Goal: Information Seeking & Learning: Learn about a topic

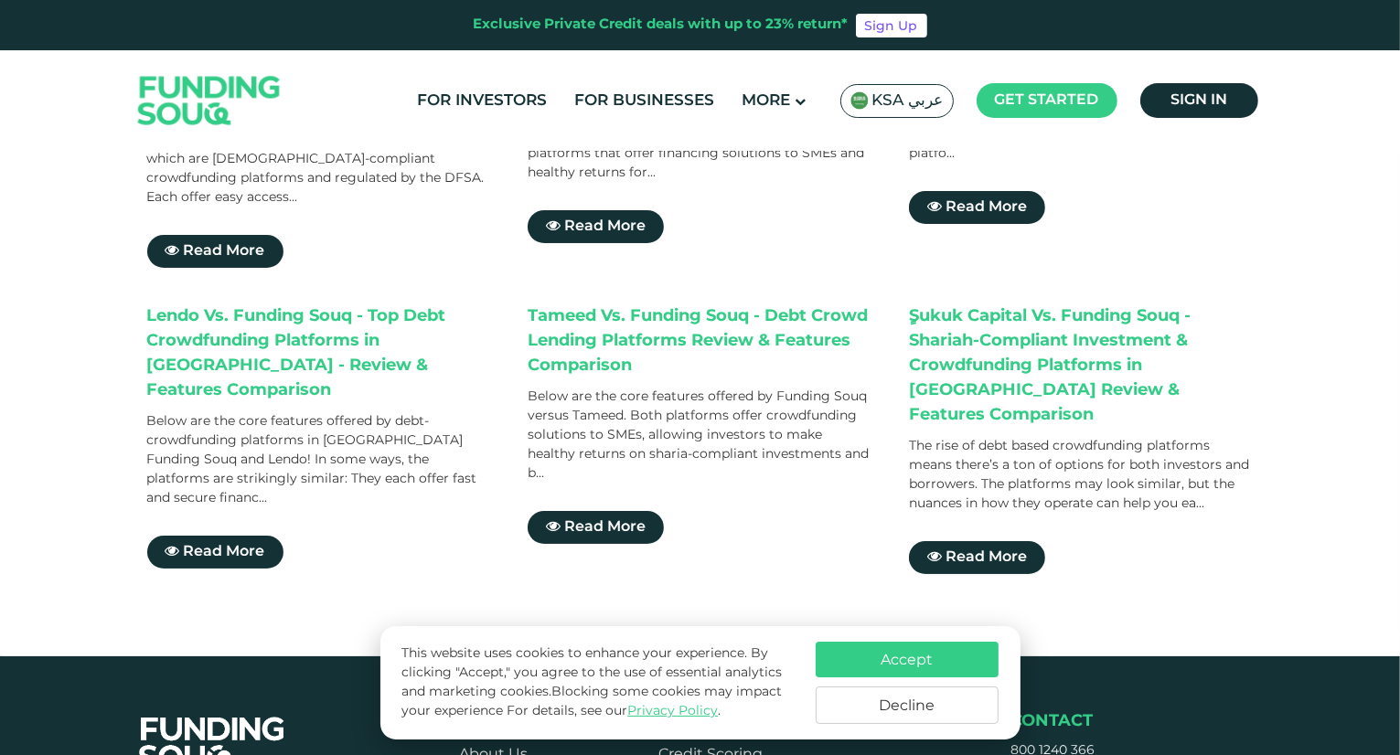
scroll to position [733, 0]
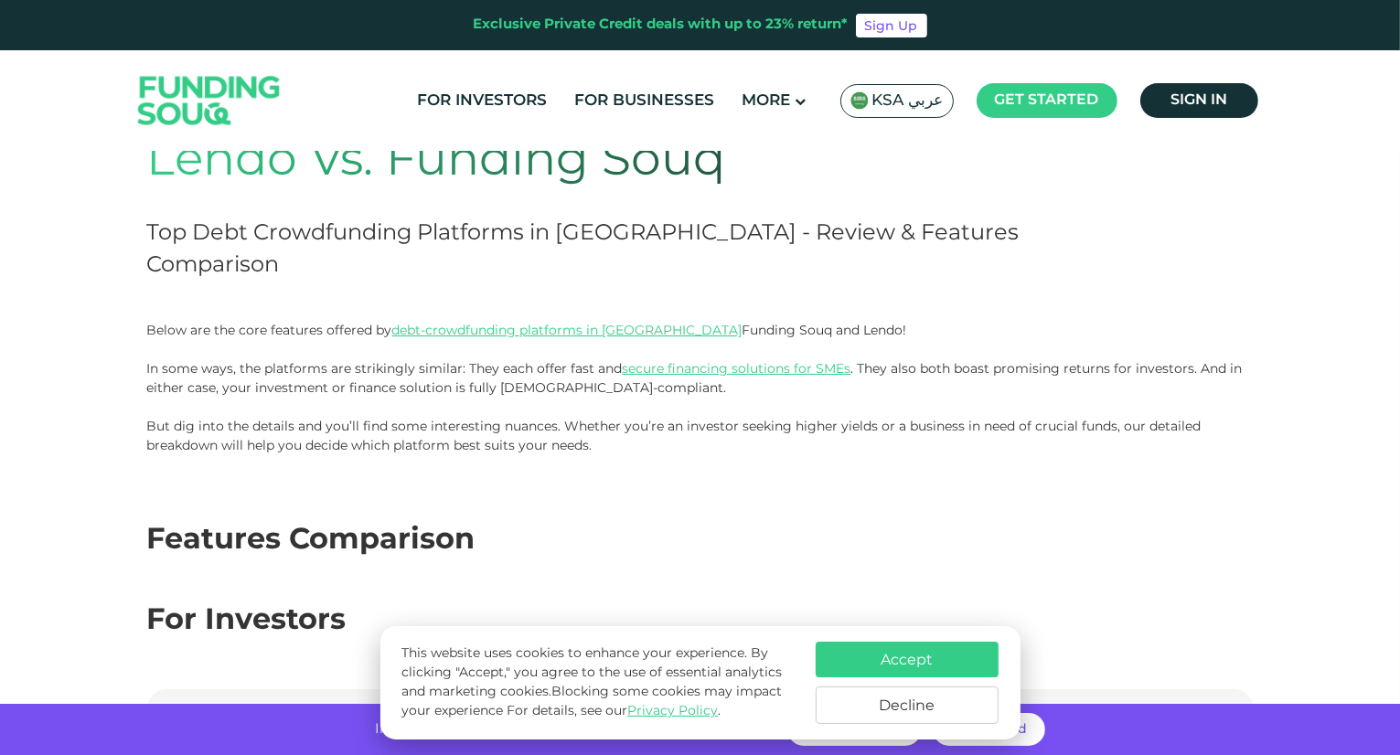
scroll to position [117, 0]
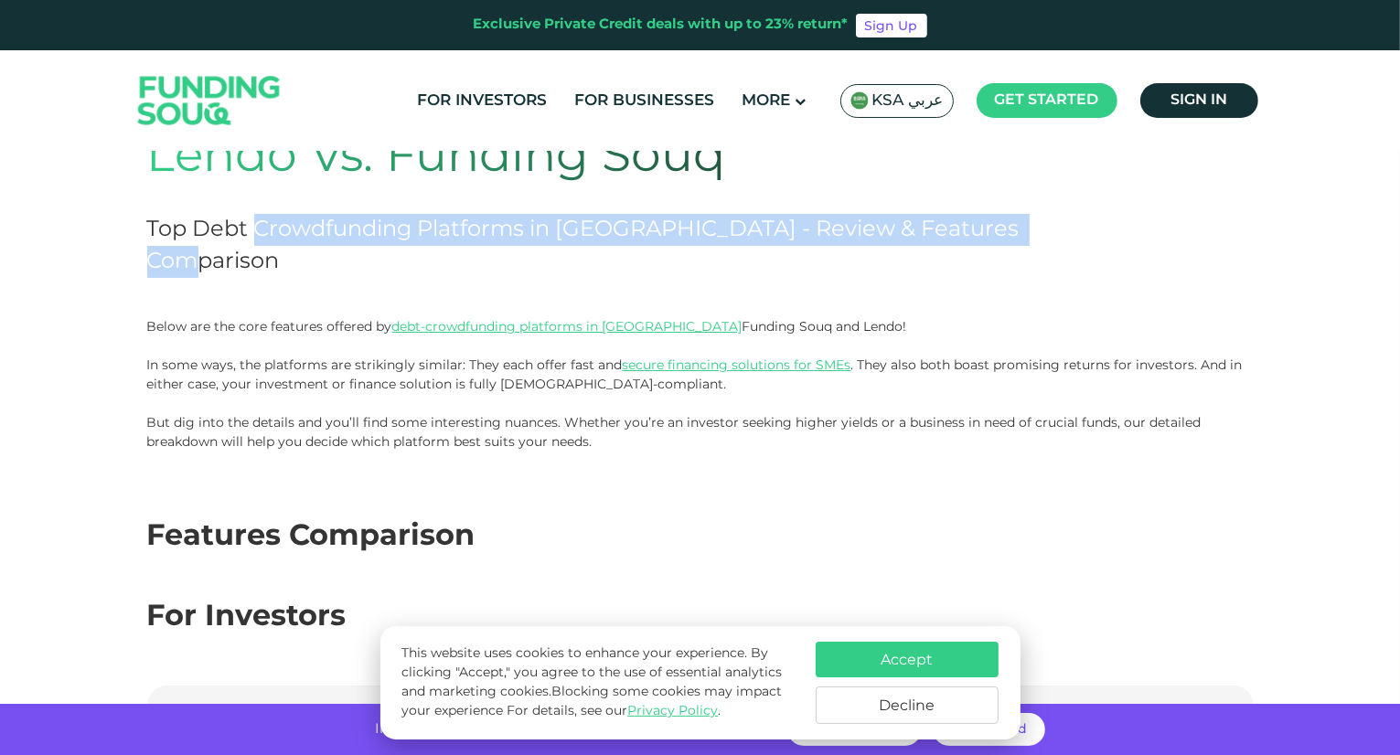
drag, startPoint x: 254, startPoint y: 237, endPoint x: 254, endPoint y: 259, distance: 21.9
click at [254, 259] on h2 "Top Debt Crowdfunding Platforms in [GEOGRAPHIC_DATA] - Review & Features Compar…" at bounding box center [589, 246] width 885 height 64
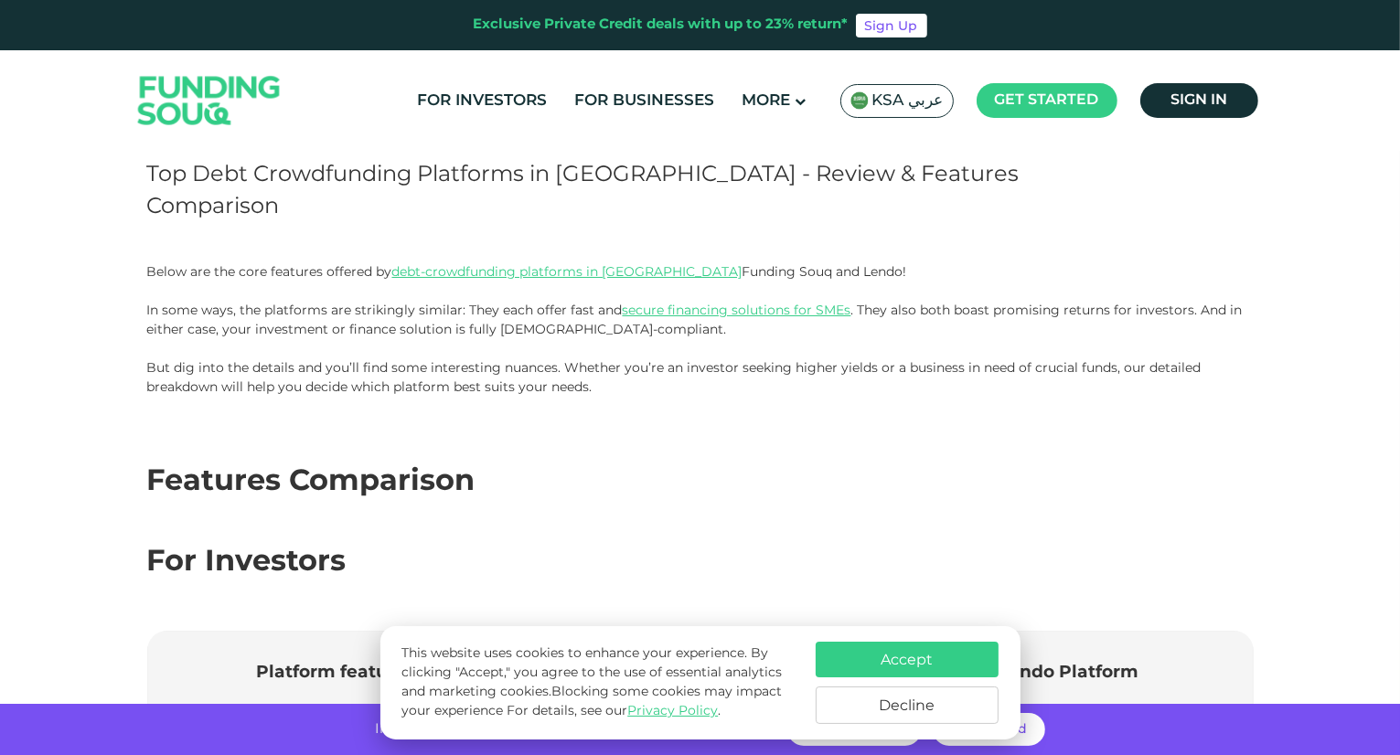
scroll to position [179, 0]
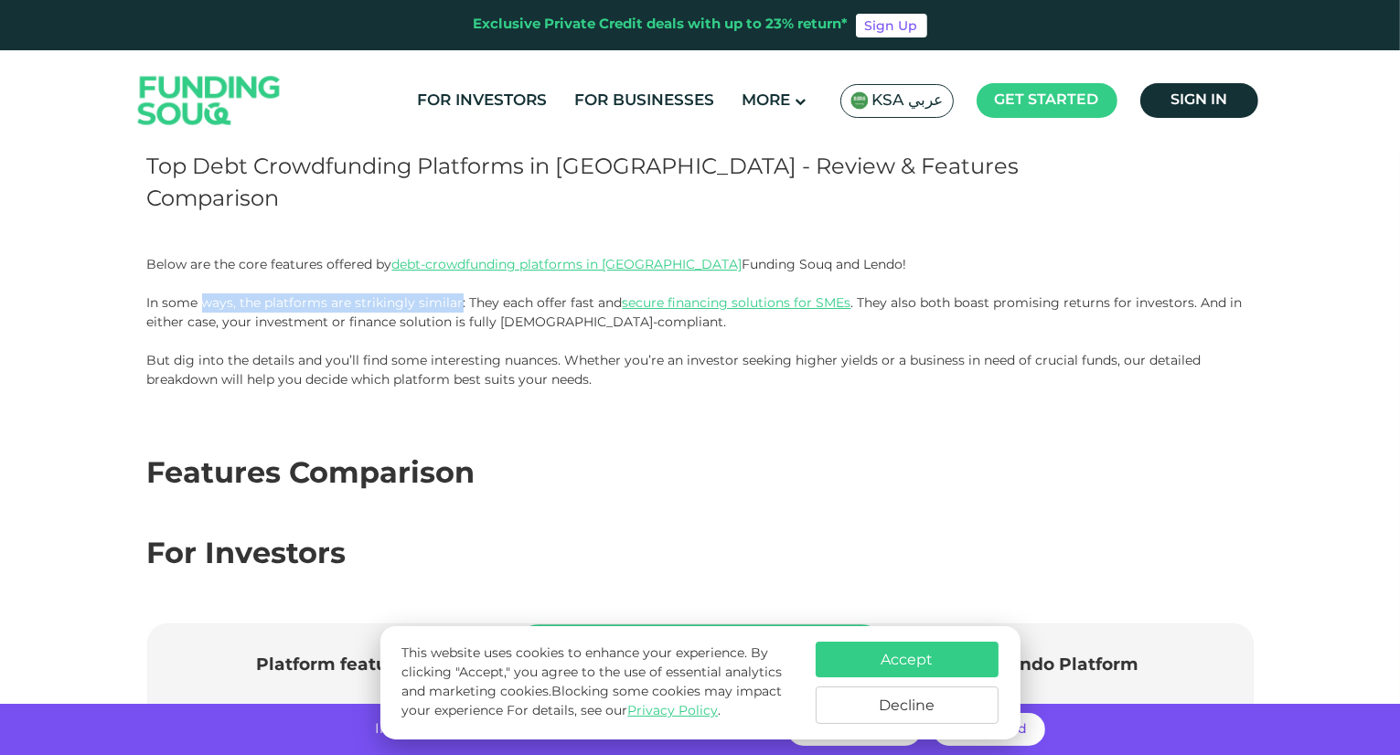
drag, startPoint x: 200, startPoint y: 295, endPoint x: 459, endPoint y: 300, distance: 258.8
click at [459, 300] on span "In some ways, the platforms are strikingly similar: They each offer fast and se…" at bounding box center [694, 312] width 1095 height 36
drag, startPoint x: 459, startPoint y: 300, endPoint x: 549, endPoint y: 295, distance: 89.7
click at [549, 295] on span "In some ways, the platforms are strikingly similar: They each offer fast and se…" at bounding box center [694, 312] width 1095 height 36
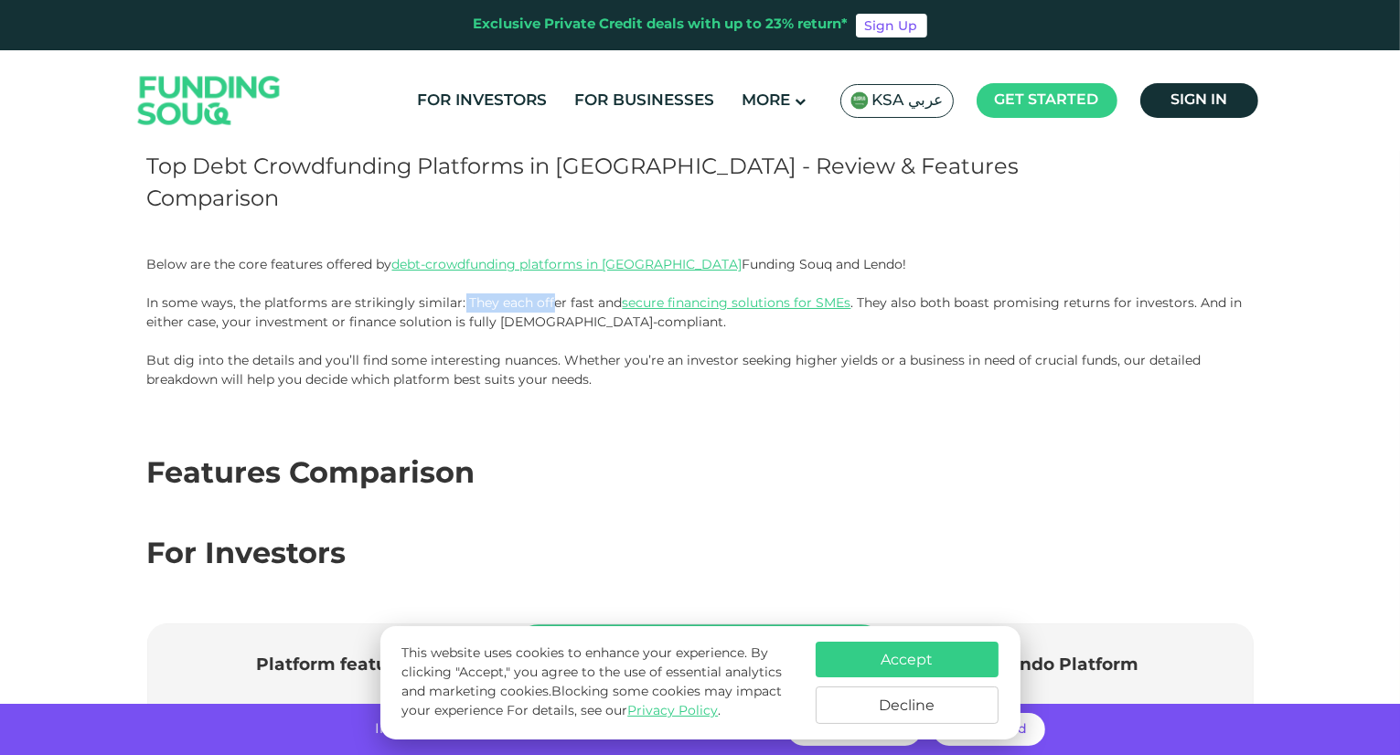
click at [549, 295] on span "In some ways, the platforms are strikingly similar: They each offer fast and se…" at bounding box center [694, 312] width 1095 height 36
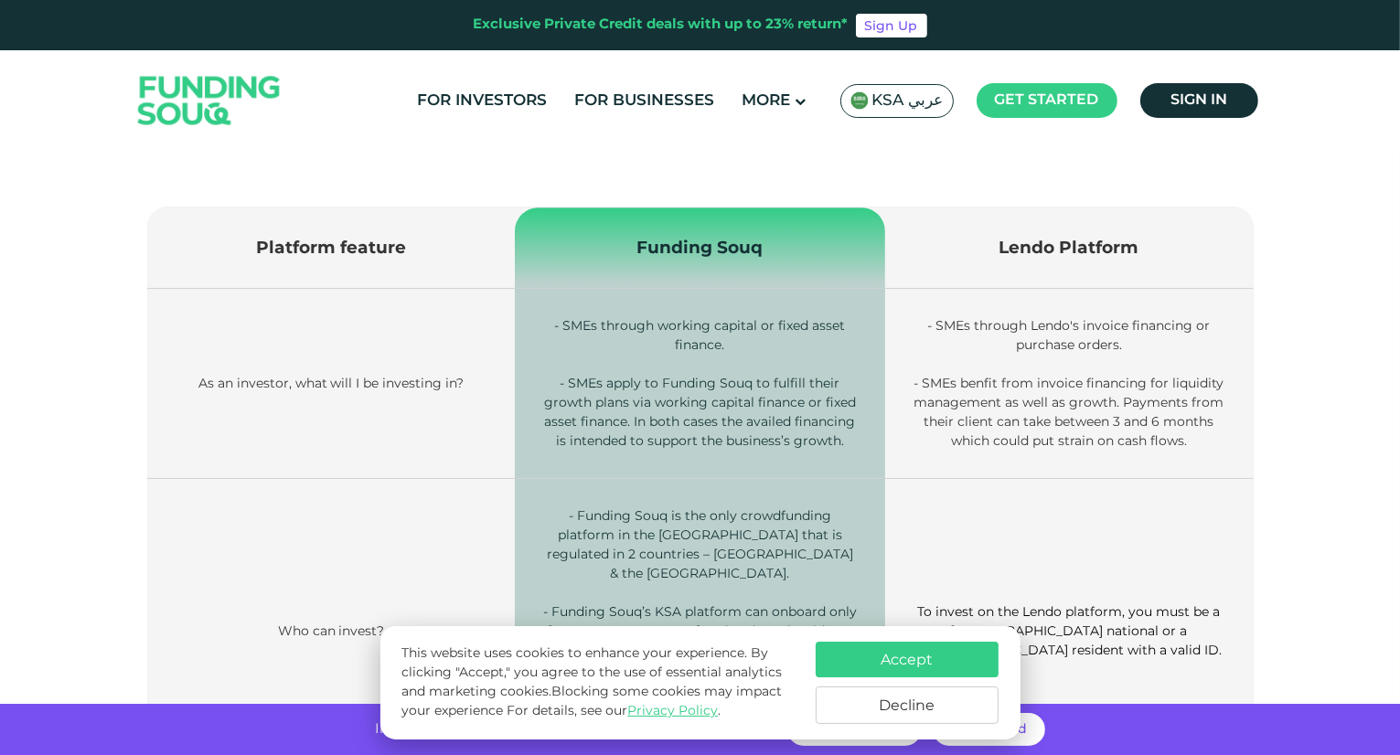
scroll to position [600, 0]
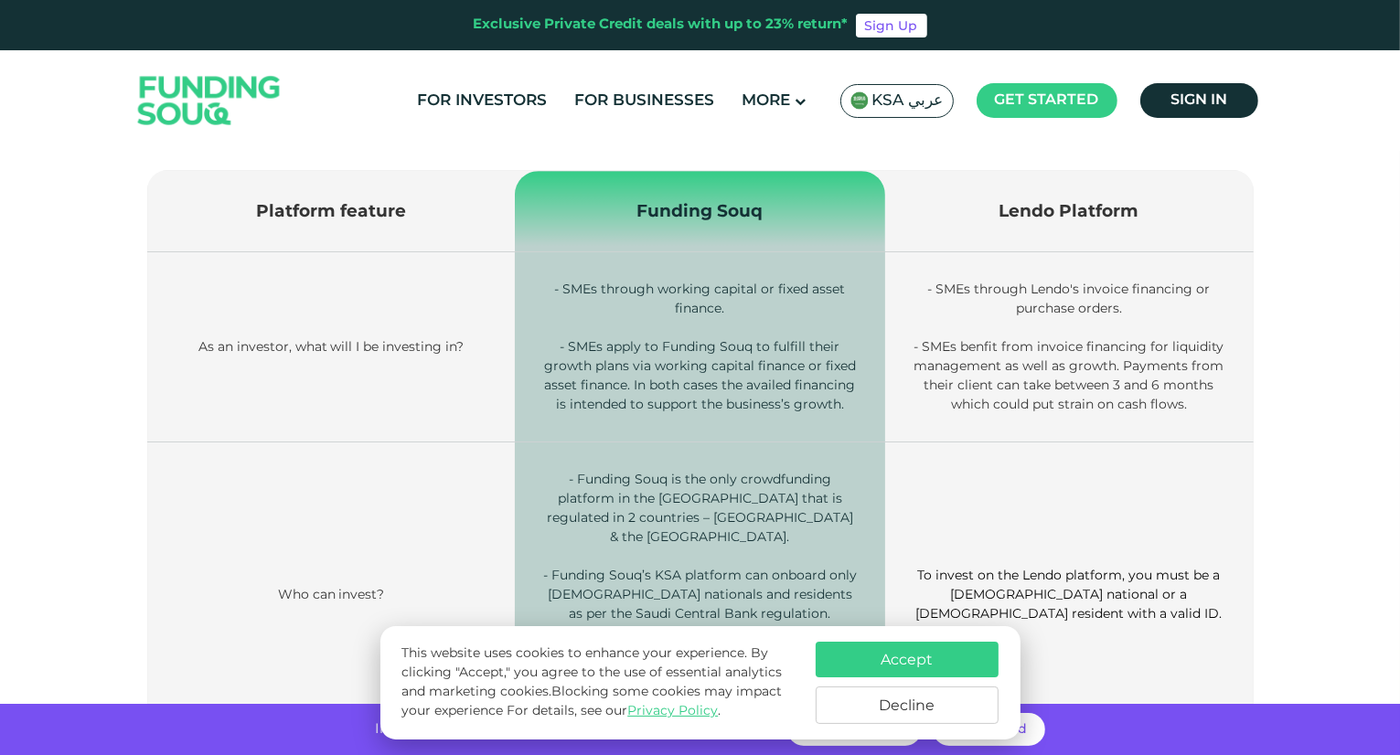
scroll to position [651, 0]
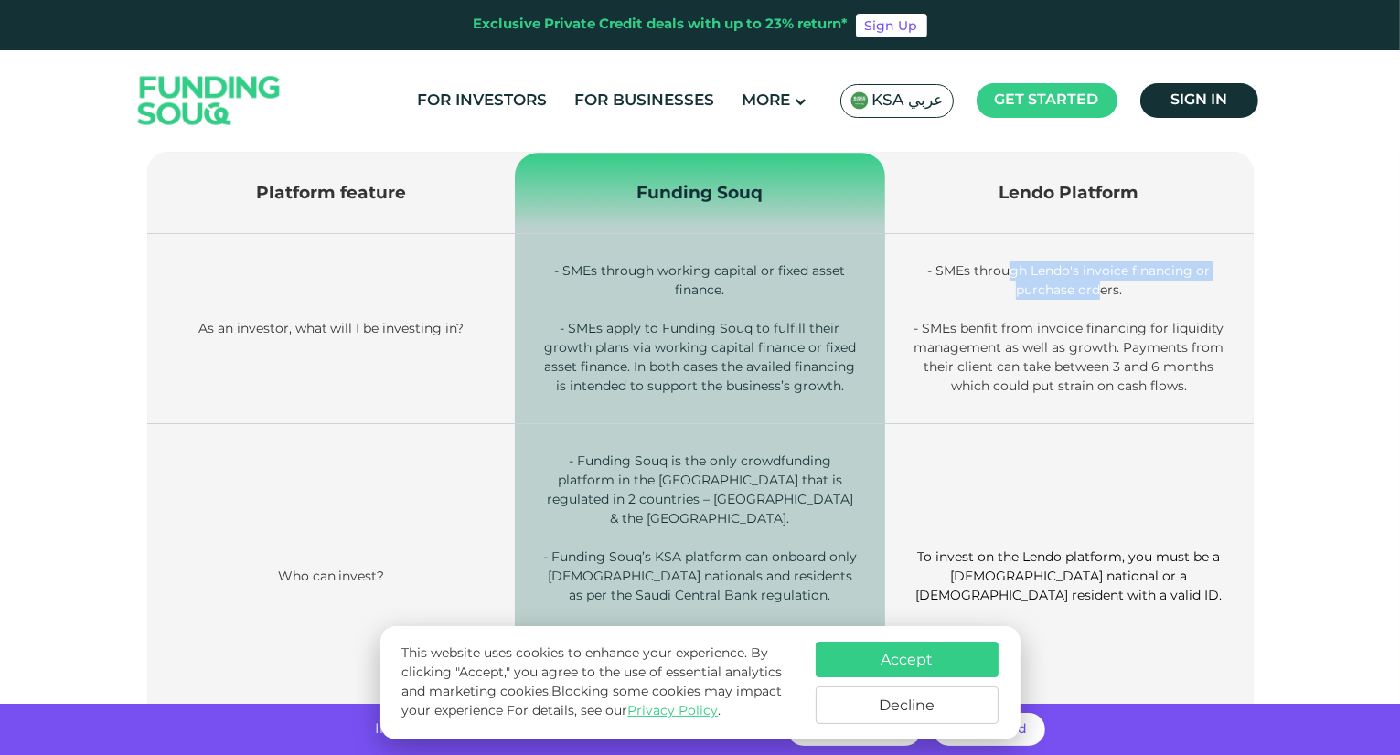
drag, startPoint x: 1010, startPoint y: 264, endPoint x: 1098, endPoint y: 294, distance: 92.5
click at [1098, 294] on span "- SMEs through Lendo's invoice financing or purchase orders." at bounding box center [1068, 280] width 283 height 36
drag, startPoint x: 616, startPoint y: 272, endPoint x: 704, endPoint y: 285, distance: 88.8
click at [704, 285] on span "- SMEs through working capital or fixed asset finance." at bounding box center [699, 280] width 291 height 36
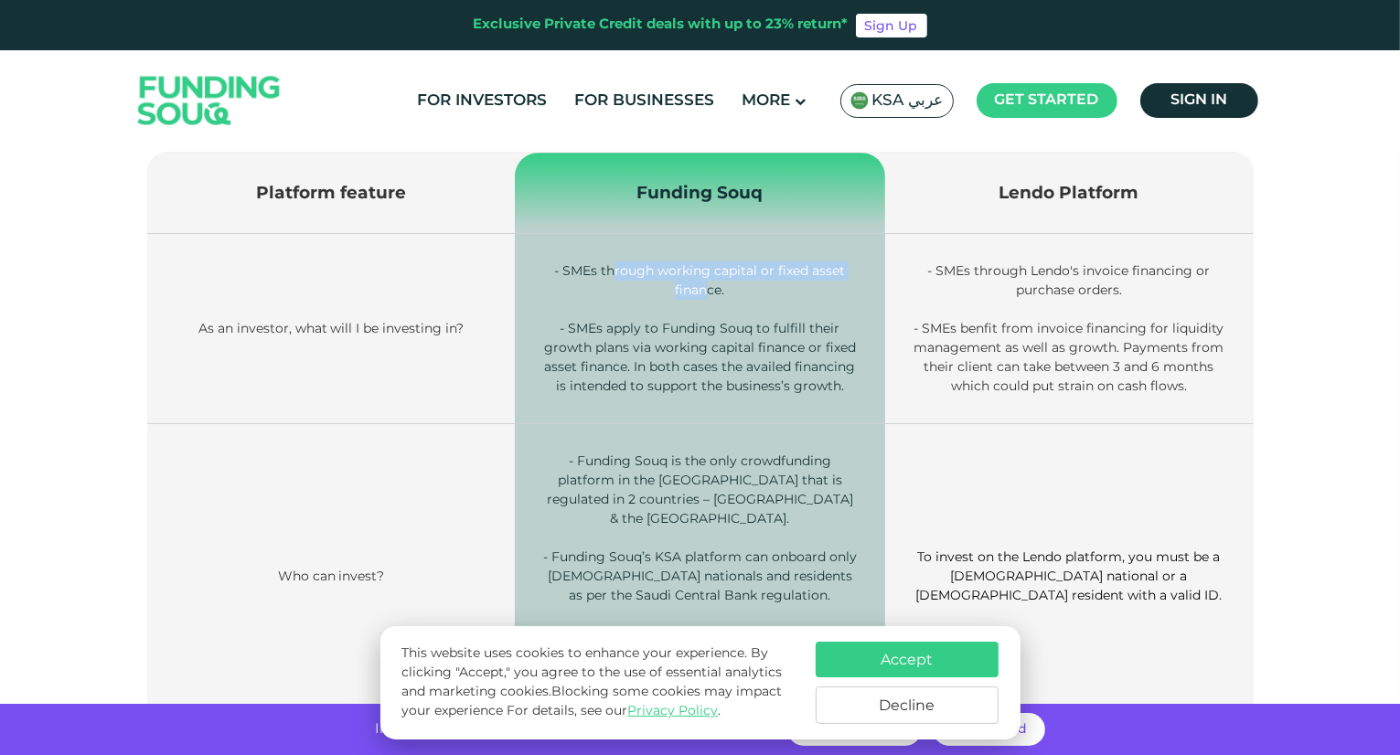
click at [704, 285] on span "- SMEs through working capital or fixed asset finance." at bounding box center [699, 280] width 291 height 36
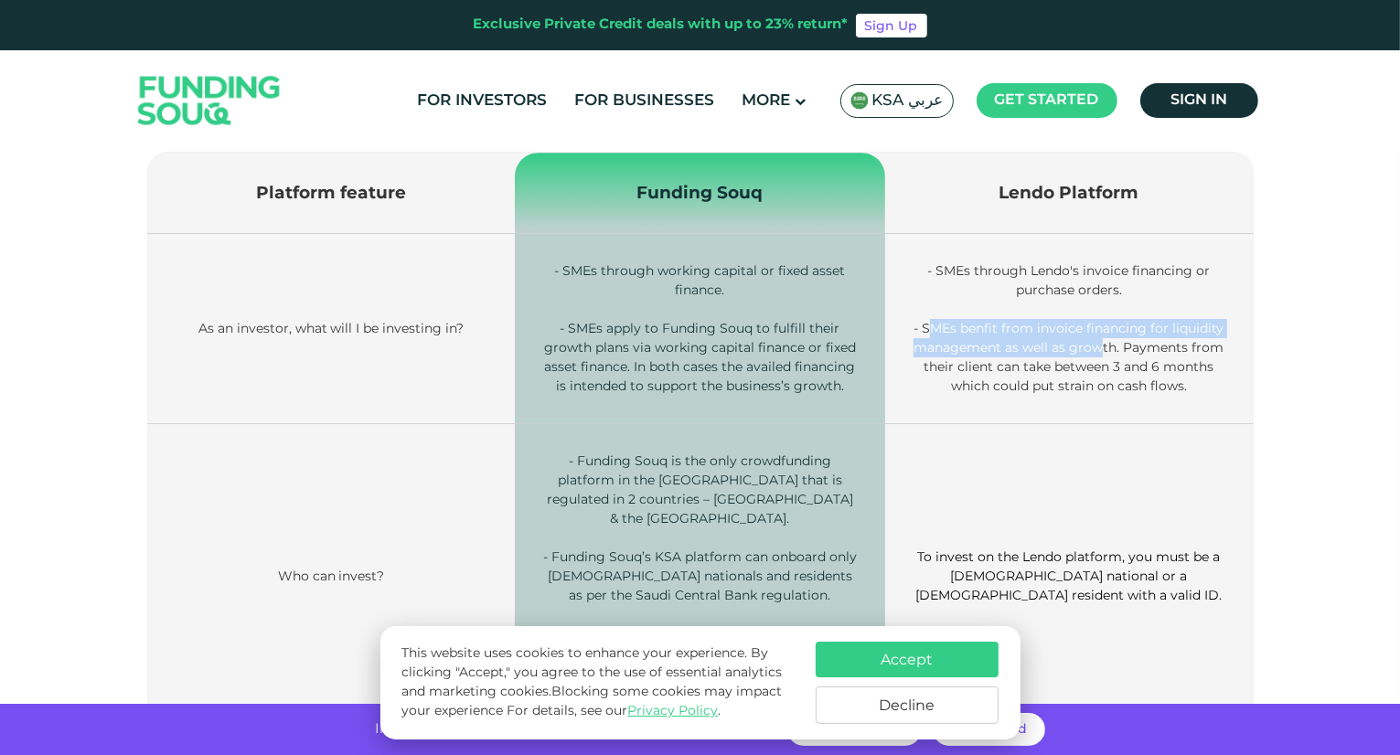
drag, startPoint x: 935, startPoint y: 328, endPoint x: 1106, endPoint y: 355, distance: 173.0
click at [1106, 355] on td "- SMEs through Lendo's invoice financing or purchase orders. - SMEs benfit from…" at bounding box center [1069, 329] width 368 height 190
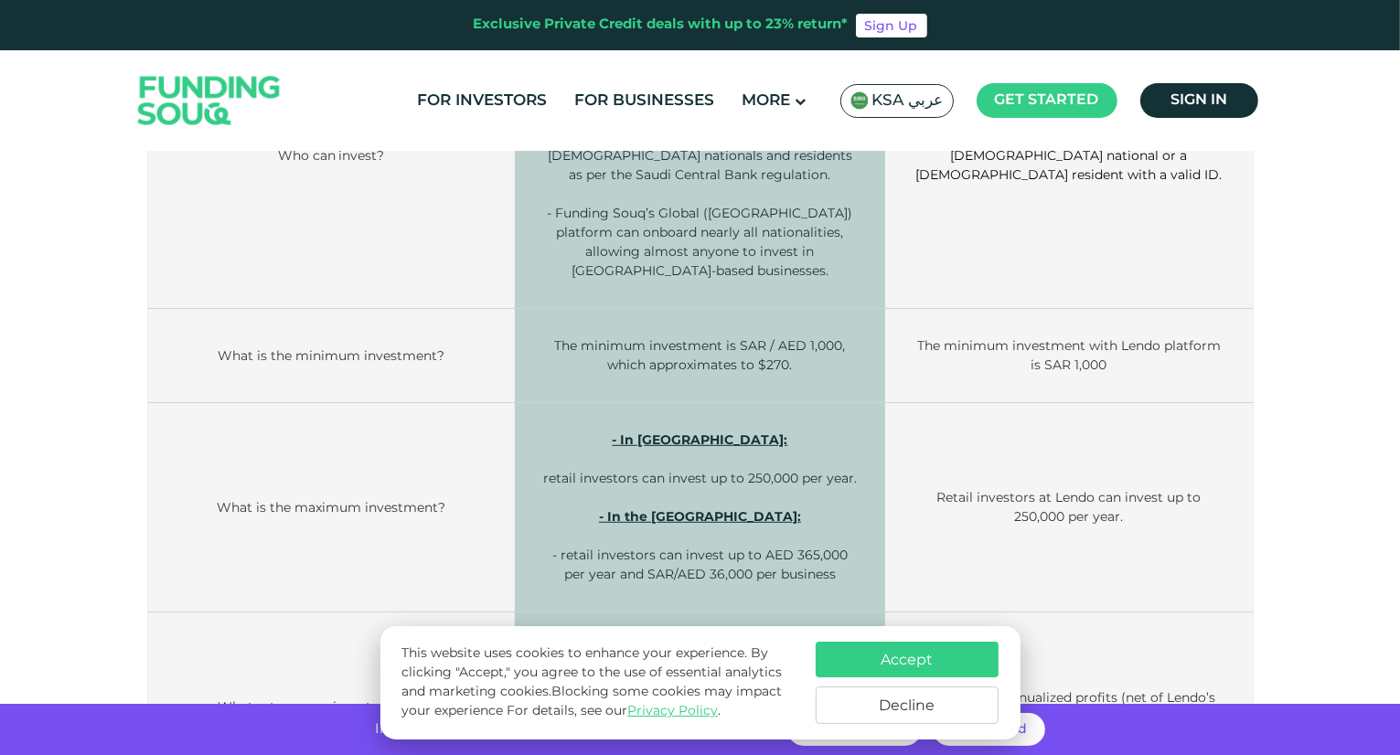
scroll to position [1074, 0]
drag, startPoint x: 778, startPoint y: 323, endPoint x: 615, endPoint y: 315, distance: 162.9
click at [615, 336] on span "The minimum investment is SAR / AED 1,000, which approximates to $270." at bounding box center [699, 354] width 291 height 36
drag, startPoint x: 625, startPoint y: 301, endPoint x: 776, endPoint y: 321, distance: 152.2
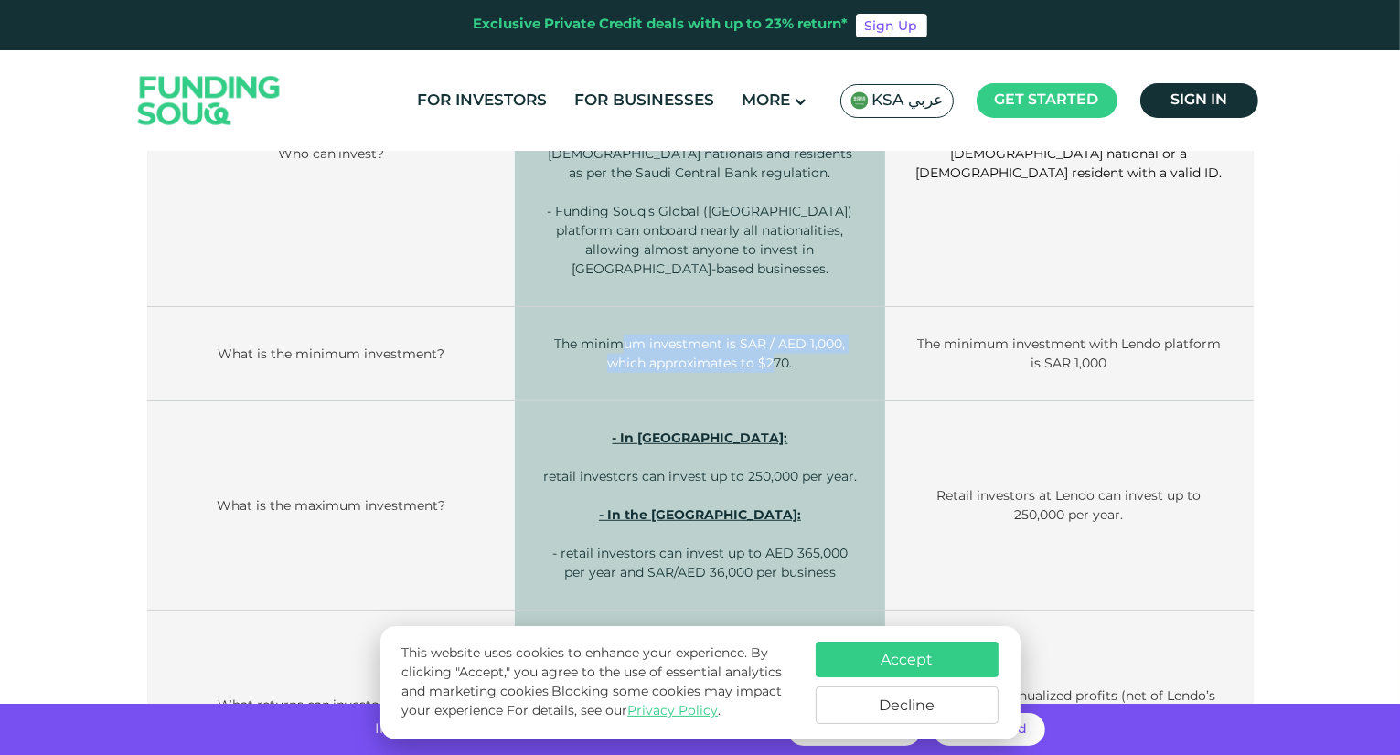
click at [776, 336] on span "The minimum investment is SAR / AED 1,000, which approximates to $270." at bounding box center [699, 354] width 291 height 36
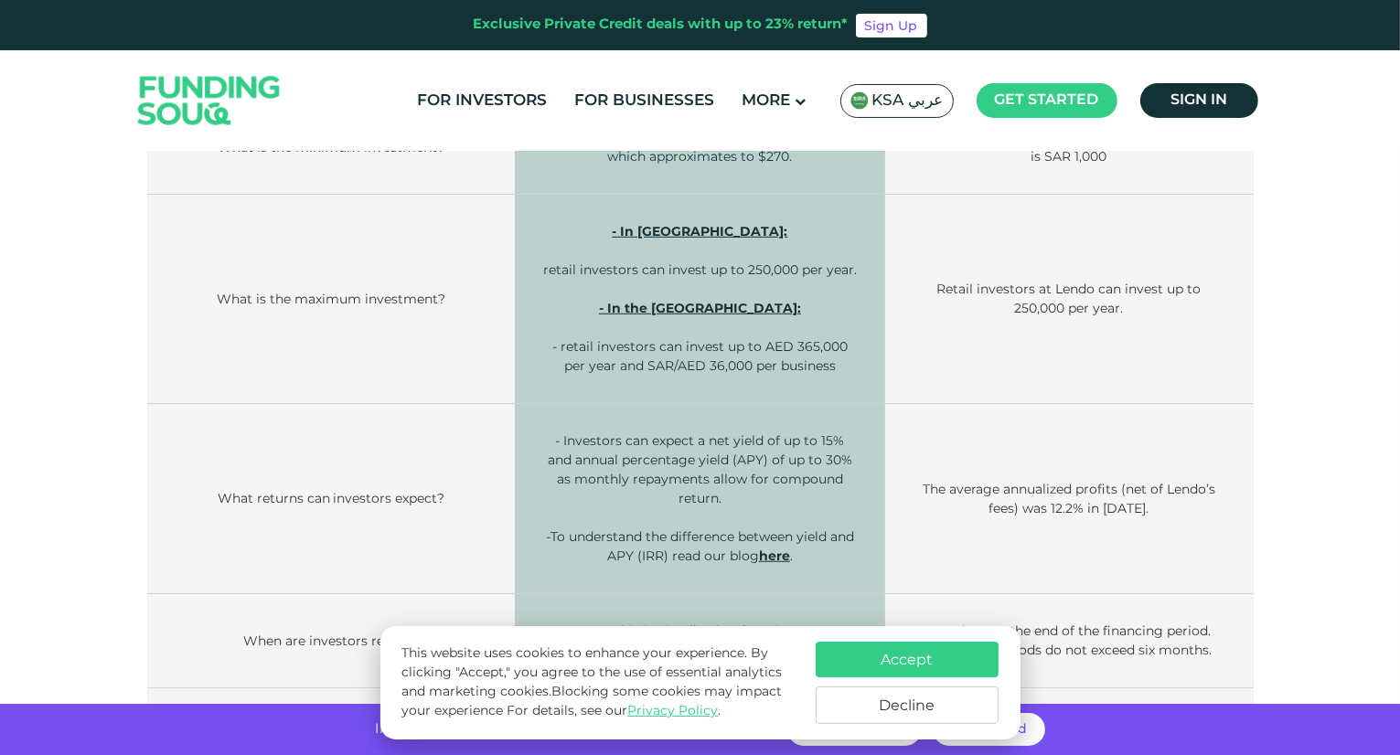
scroll to position [1283, 0]
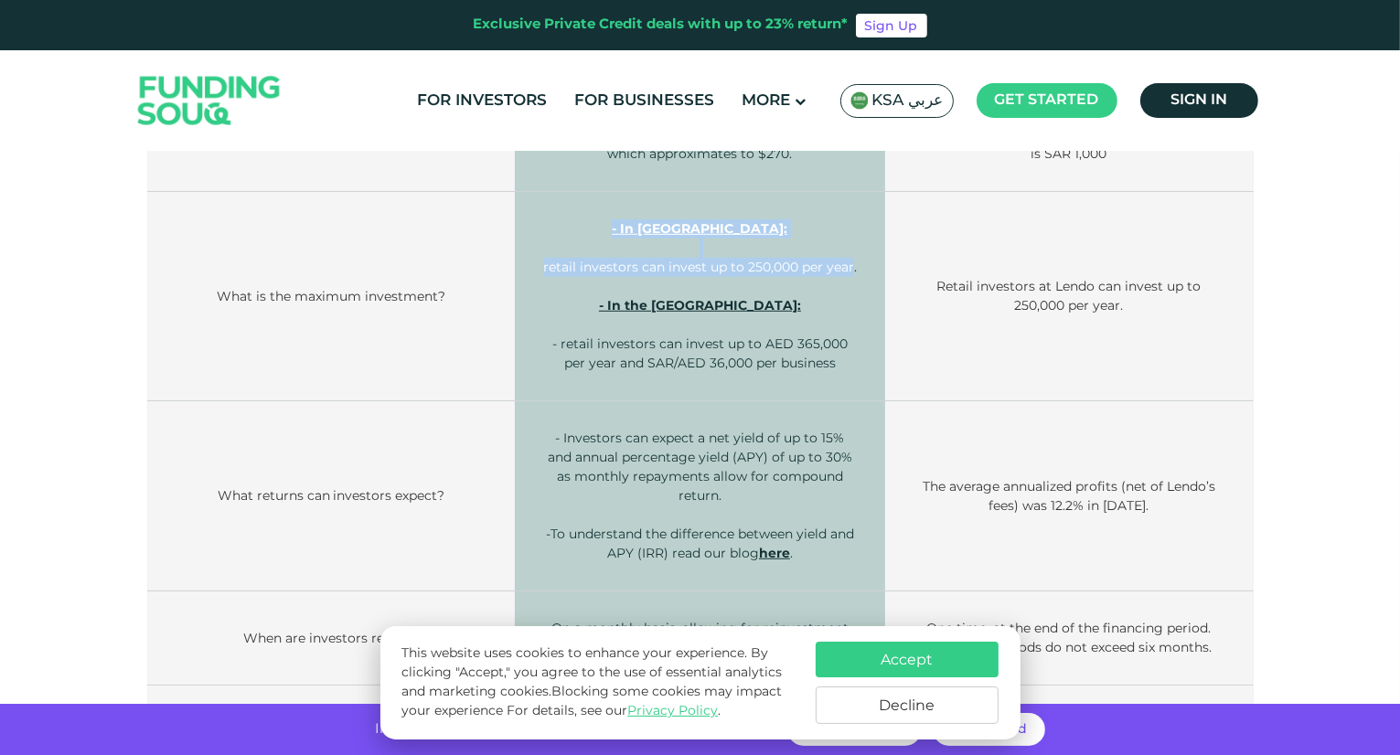
drag, startPoint x: 632, startPoint y: 216, endPoint x: 851, endPoint y: 226, distance: 219.7
click at [851, 226] on td "- In Saudi Arabia: retail investors can invest up to 250,000 per year. - In the…" at bounding box center [700, 296] width 371 height 209
click at [851, 226] on span "- In Saudi Arabia: retail investors can invest up to 250,000 per year. - In the…" at bounding box center [700, 295] width 314 height 151
drag, startPoint x: 940, startPoint y: 245, endPoint x: 1141, endPoint y: 268, distance: 202.5
click at [1141, 268] on td "Retail investors at Lendo can invest up to 250,000 per year." at bounding box center [1069, 296] width 368 height 209
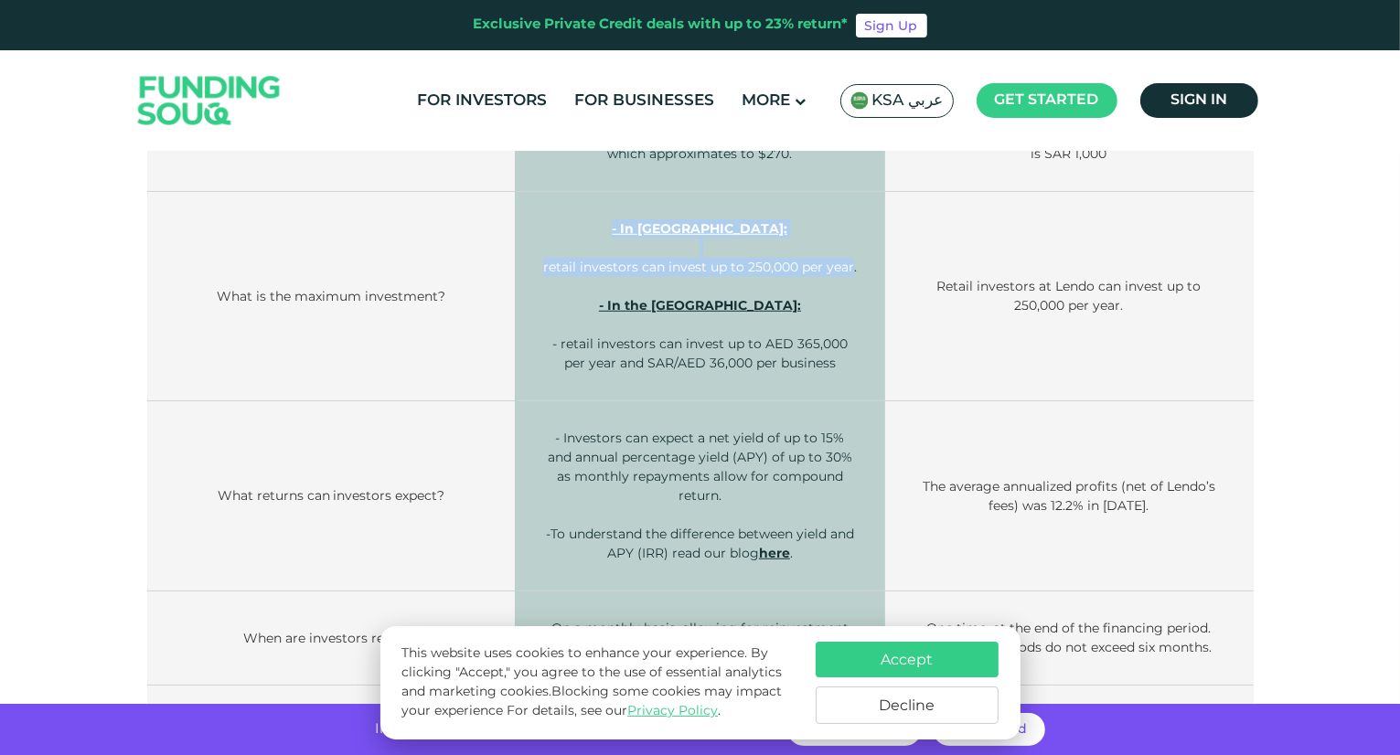
click at [1141, 268] on td "Retail investors at Lendo can invest up to 250,000 per year." at bounding box center [1069, 296] width 368 height 209
drag, startPoint x: 1141, startPoint y: 268, endPoint x: 937, endPoint y: 245, distance: 205.2
click at [937, 245] on td "Retail investors at Lendo can invest up to 250,000 per year." at bounding box center [1069, 296] width 368 height 209
drag, startPoint x: 588, startPoint y: 218, endPoint x: 841, endPoint y: 223, distance: 253.3
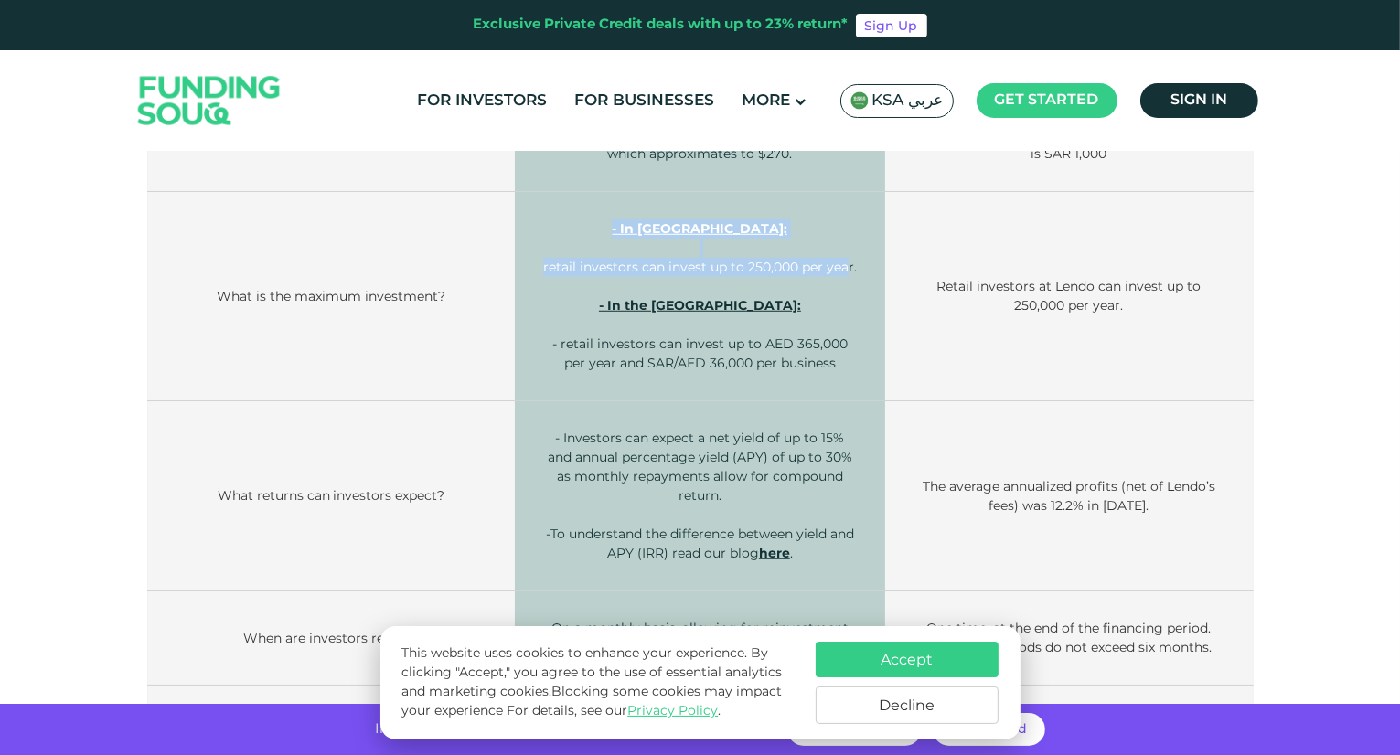
click at [841, 223] on td "- In Saudi Arabia: retail investors can invest up to 250,000 per year. - In the…" at bounding box center [700, 296] width 371 height 209
click at [841, 223] on span "- In Saudi Arabia: retail investors can invest up to 250,000 per year. - In the…" at bounding box center [700, 295] width 314 height 151
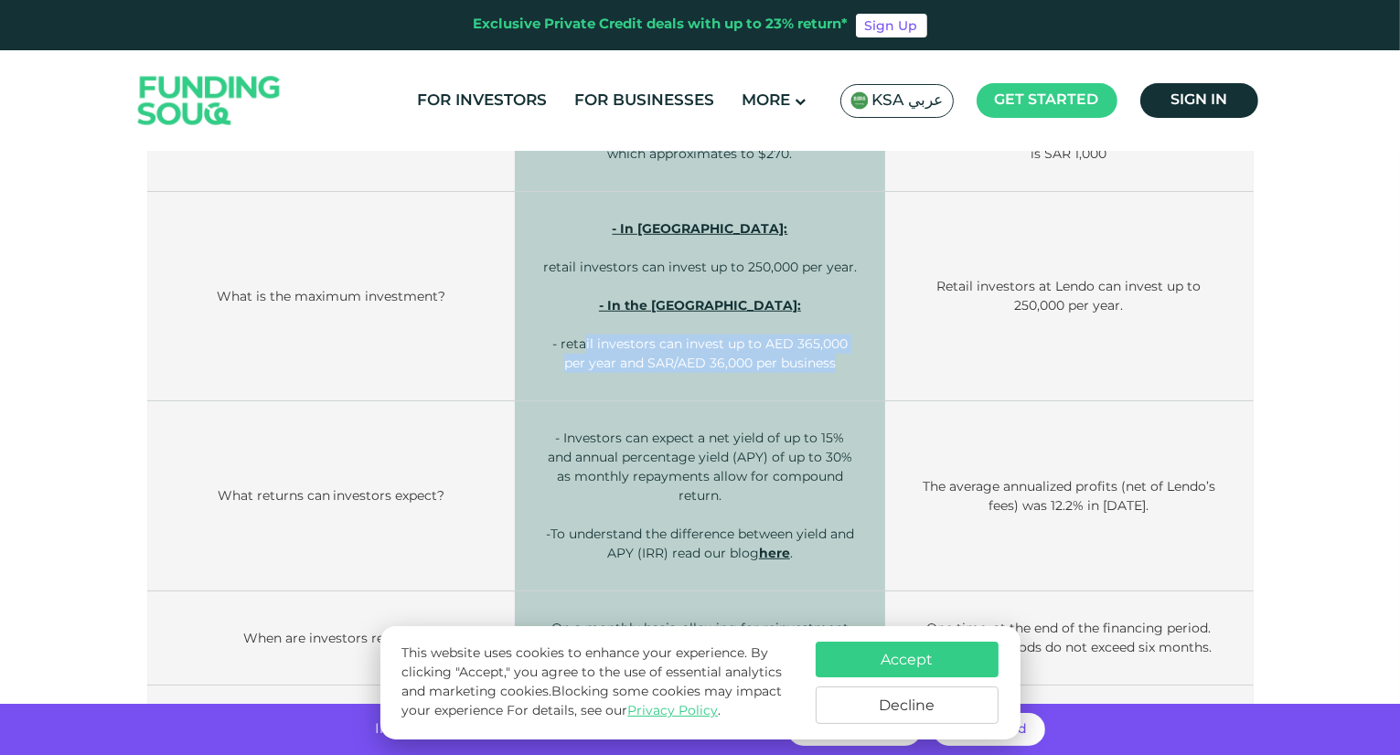
drag, startPoint x: 577, startPoint y: 306, endPoint x: 830, endPoint y: 322, distance: 253.8
click at [830, 322] on td "- In Saudi Arabia: retail investors can invest up to 250,000 per year. - In the…" at bounding box center [700, 296] width 371 height 209
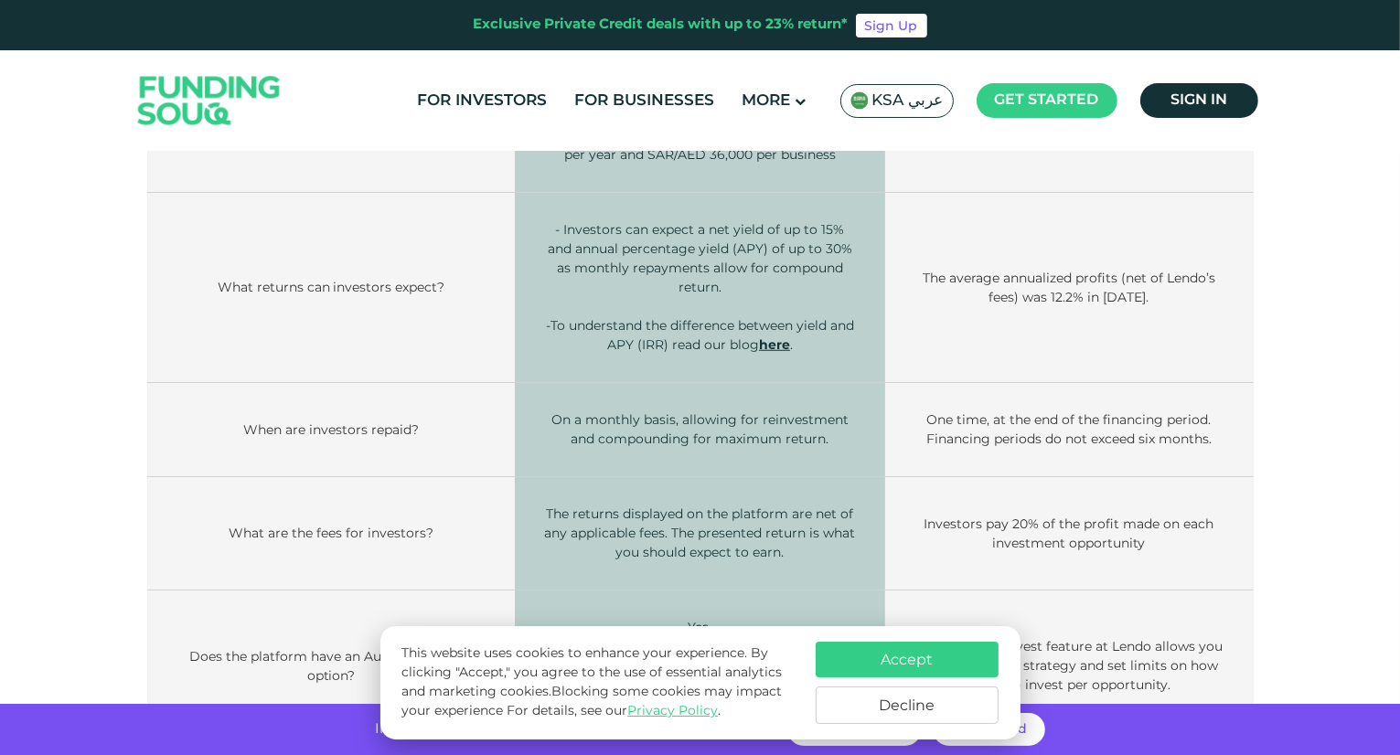
scroll to position [1492, 0]
drag, startPoint x: 925, startPoint y: 231, endPoint x: 1013, endPoint y: 225, distance: 88.0
click at [1013, 225] on td "The average annualized profits (net of Lendo’s fees) was 12.2% in 2023." at bounding box center [1069, 287] width 368 height 190
drag, startPoint x: 610, startPoint y: 202, endPoint x: 794, endPoint y: 198, distance: 183.8
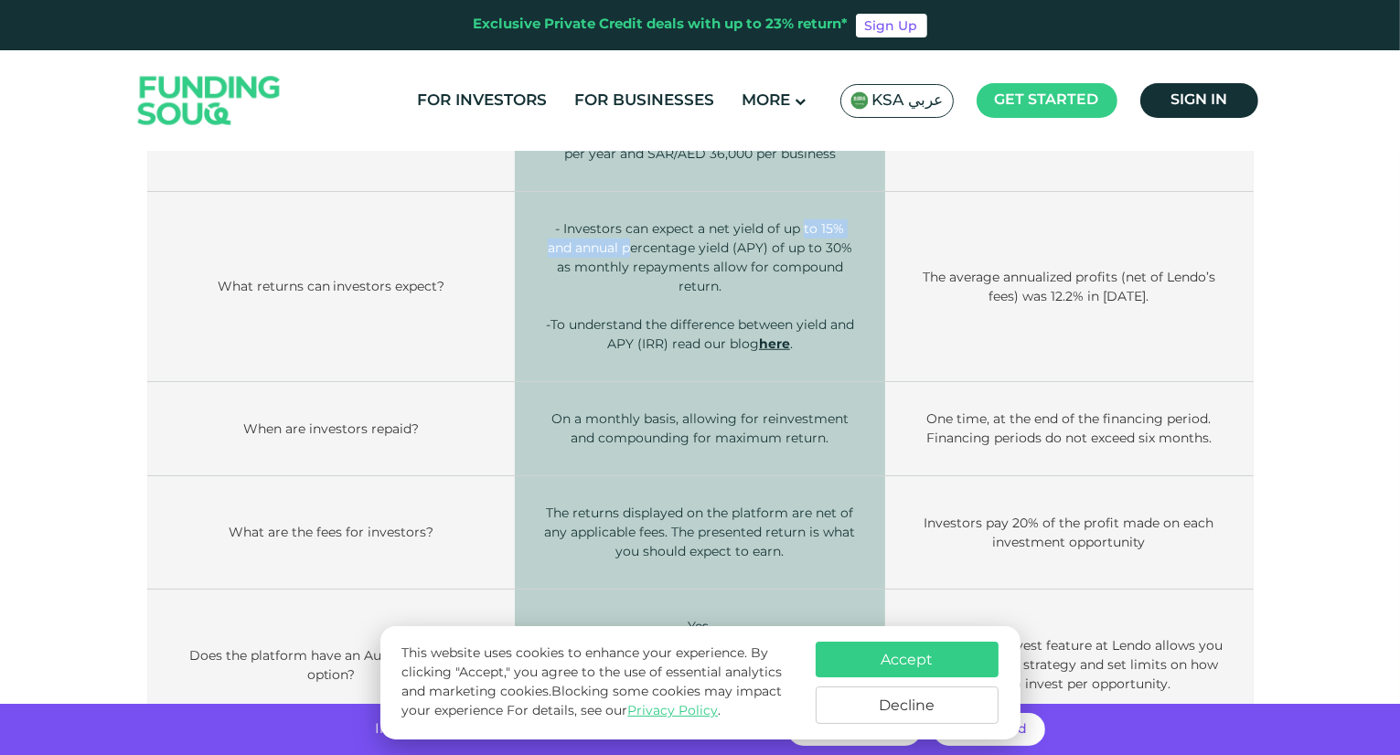
click at [794, 219] on p "- Investors can expect a net yield of up to 15% and annual percentage yield (AP…" at bounding box center [700, 257] width 316 height 77
drag, startPoint x: 1054, startPoint y: 226, endPoint x: 1148, endPoint y: 250, distance: 97.1
click at [1148, 250] on td "The average annualized profits (net of Lendo’s fees) was 12.2% in 2023." at bounding box center [1069, 287] width 368 height 190
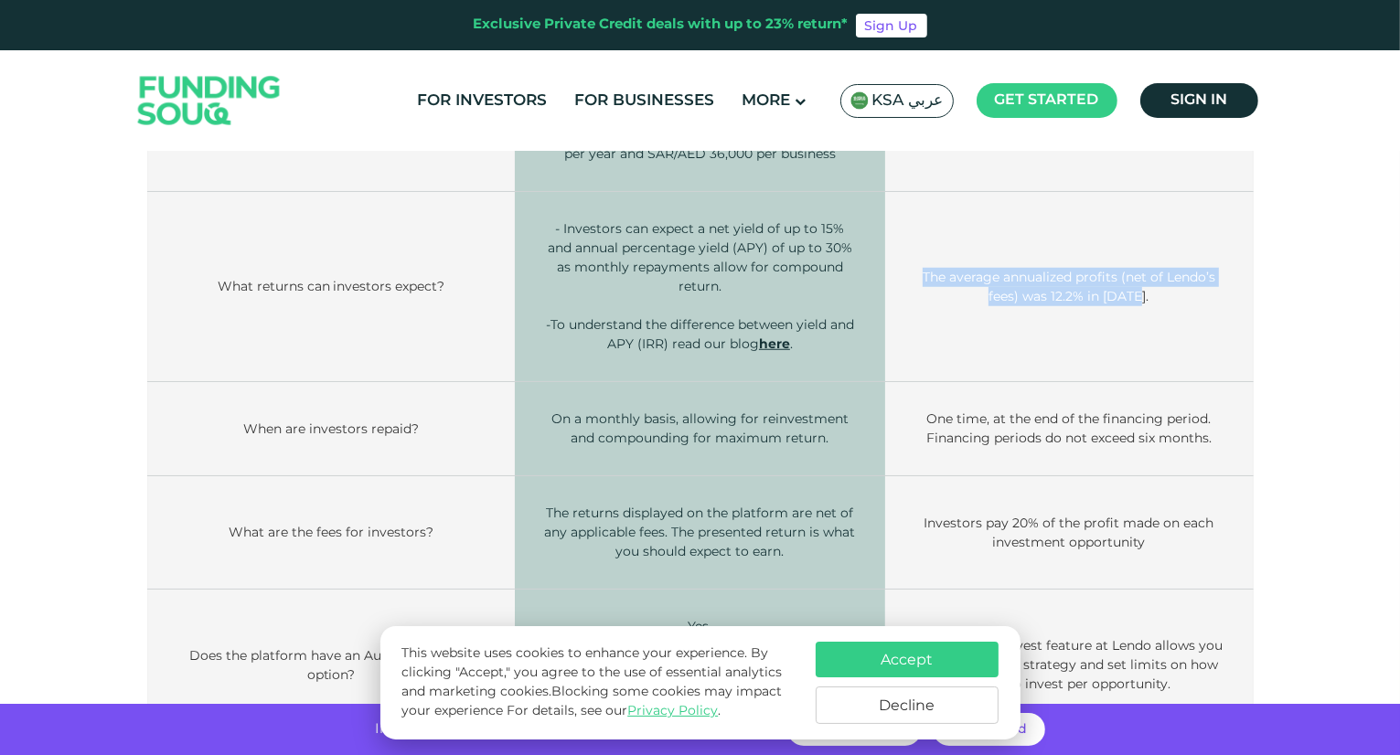
drag, startPoint x: 1148, startPoint y: 250, endPoint x: 894, endPoint y: 227, distance: 255.2
click at [894, 227] on td "The average annualized profits (net of Lendo’s fees) was 12.2% in 2023." at bounding box center [1069, 287] width 368 height 190
drag, startPoint x: 894, startPoint y: 227, endPoint x: 1168, endPoint y: 247, distance: 274.1
click at [1168, 247] on td "The average annualized profits (net of Lendo’s fees) was 12.2% in 2023." at bounding box center [1069, 287] width 368 height 190
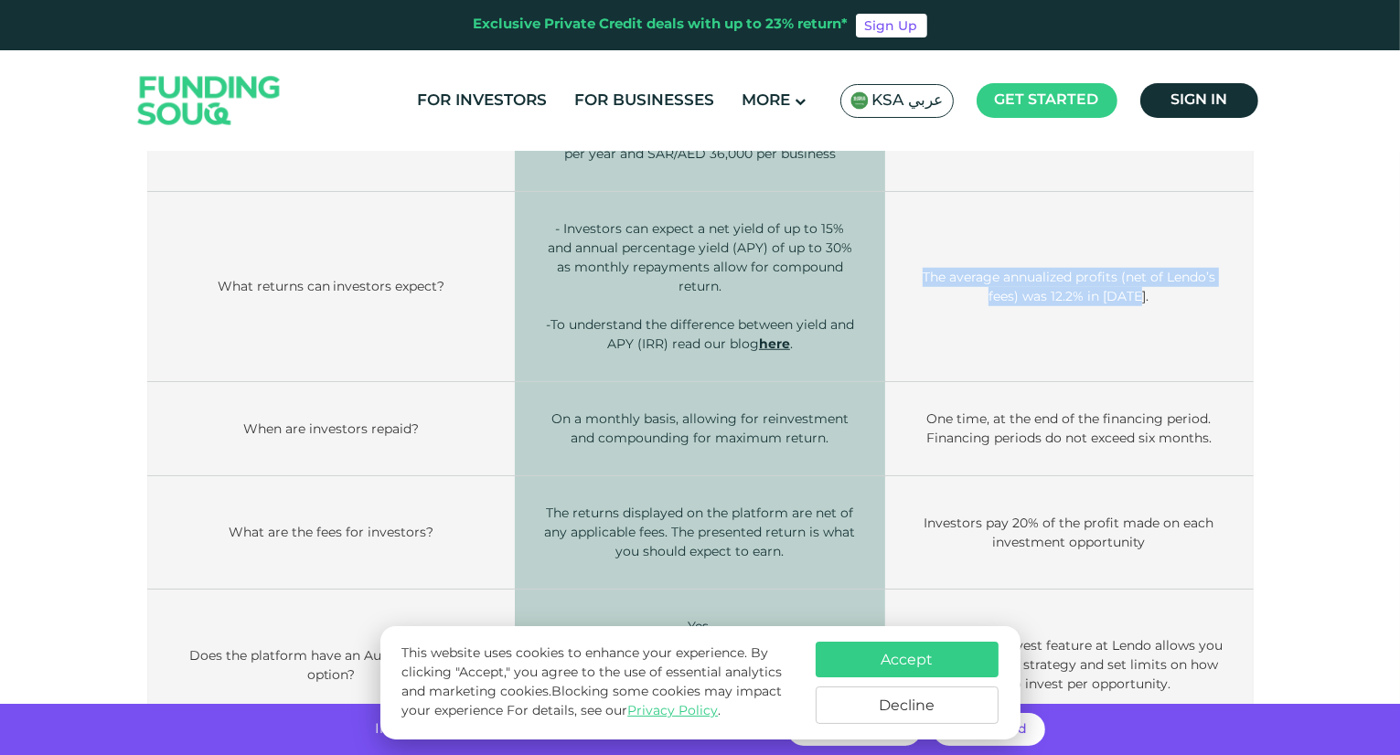
click at [1168, 247] on td "The average annualized profits (net of Lendo’s fees) was 12.2% in 2023." at bounding box center [1069, 287] width 368 height 190
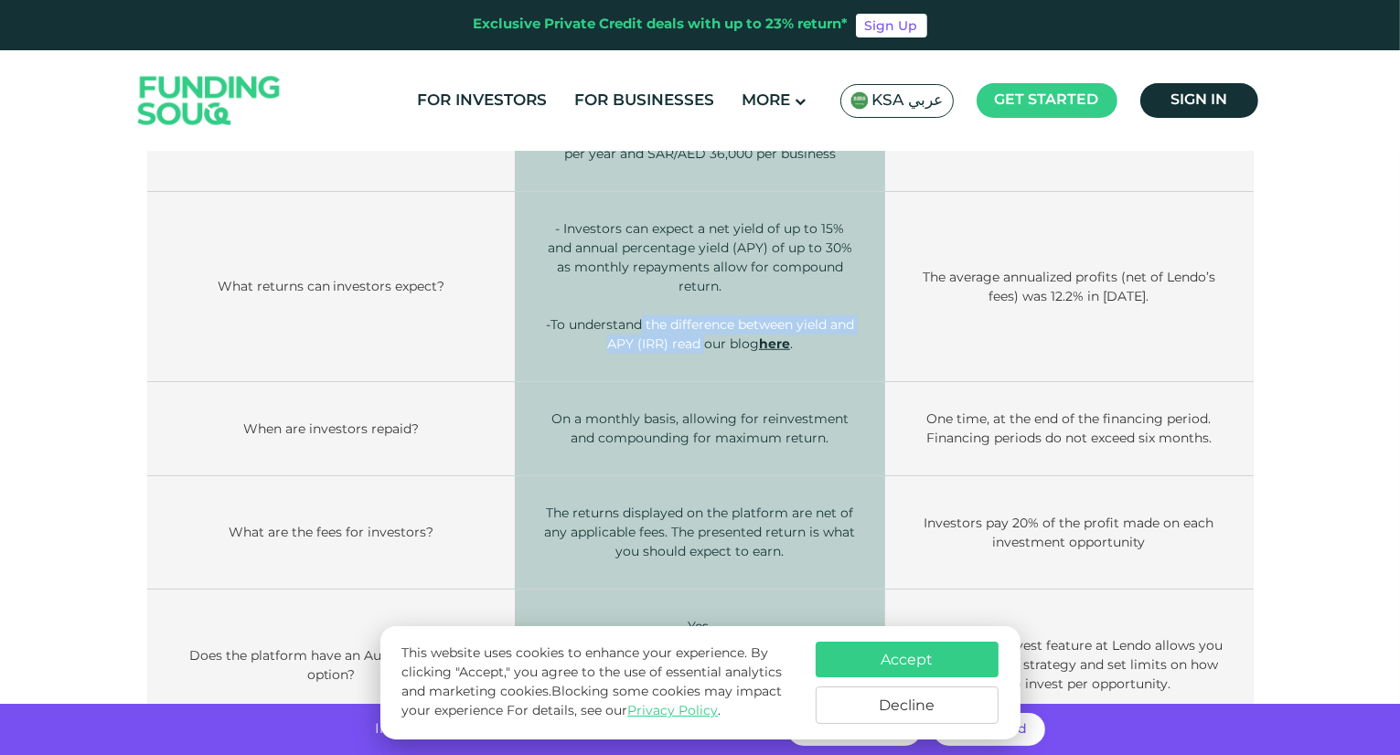
drag, startPoint x: 636, startPoint y: 268, endPoint x: 705, endPoint y: 301, distance: 76.1
click at [705, 301] on td "- Investors can expect a net yield of up to 15% and annual percentage yield (AP…" at bounding box center [700, 287] width 371 height 190
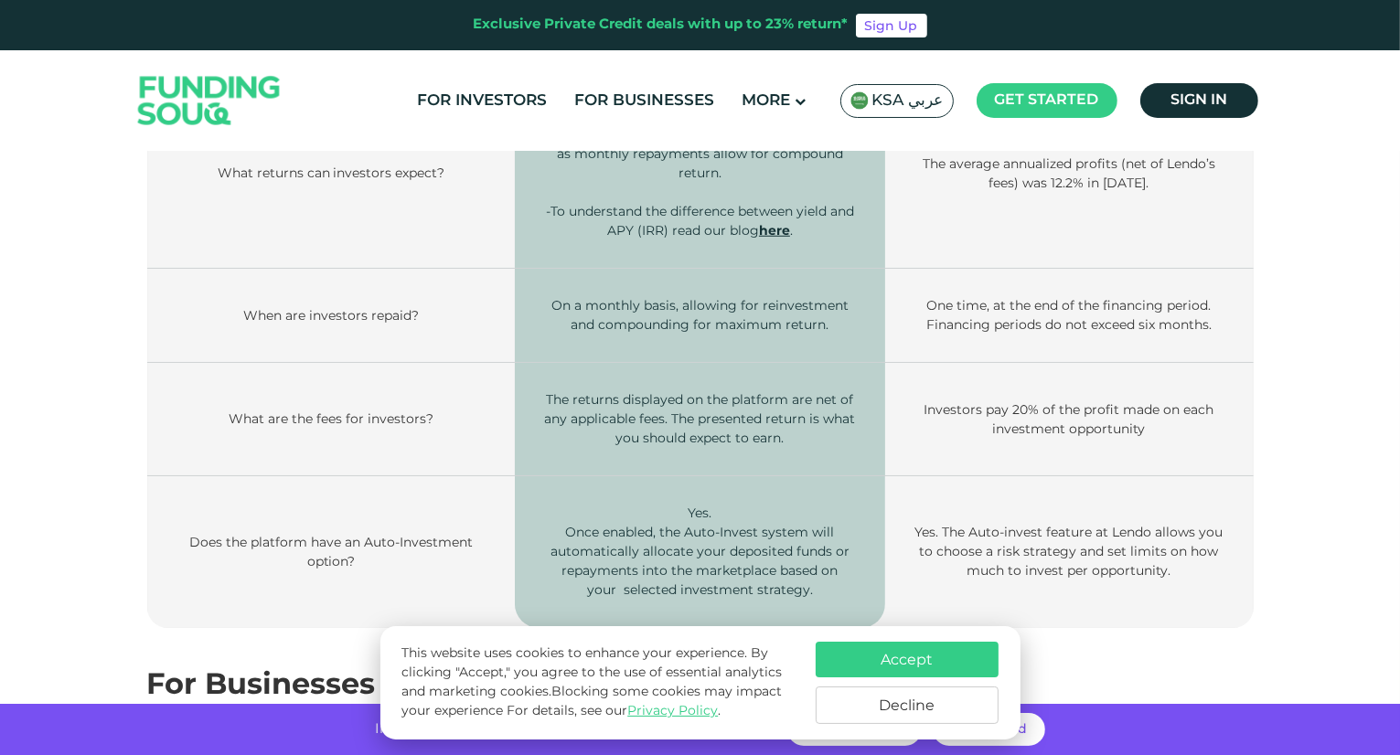
scroll to position [1611, 0]
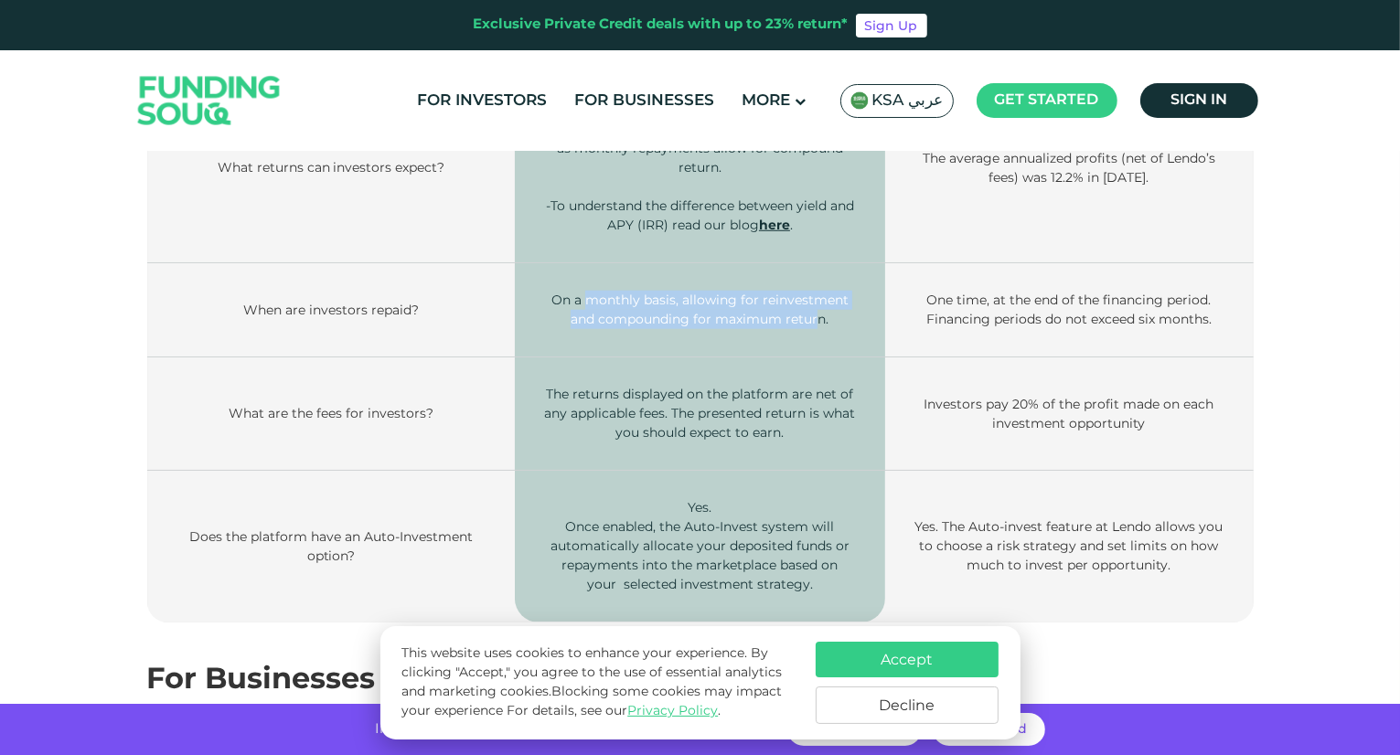
drag, startPoint x: 589, startPoint y: 240, endPoint x: 819, endPoint y: 262, distance: 231.5
click at [819, 292] on span "On a monthly basis, allowing for reinvestment and compounding for maximum retur…" at bounding box center [699, 310] width 297 height 36
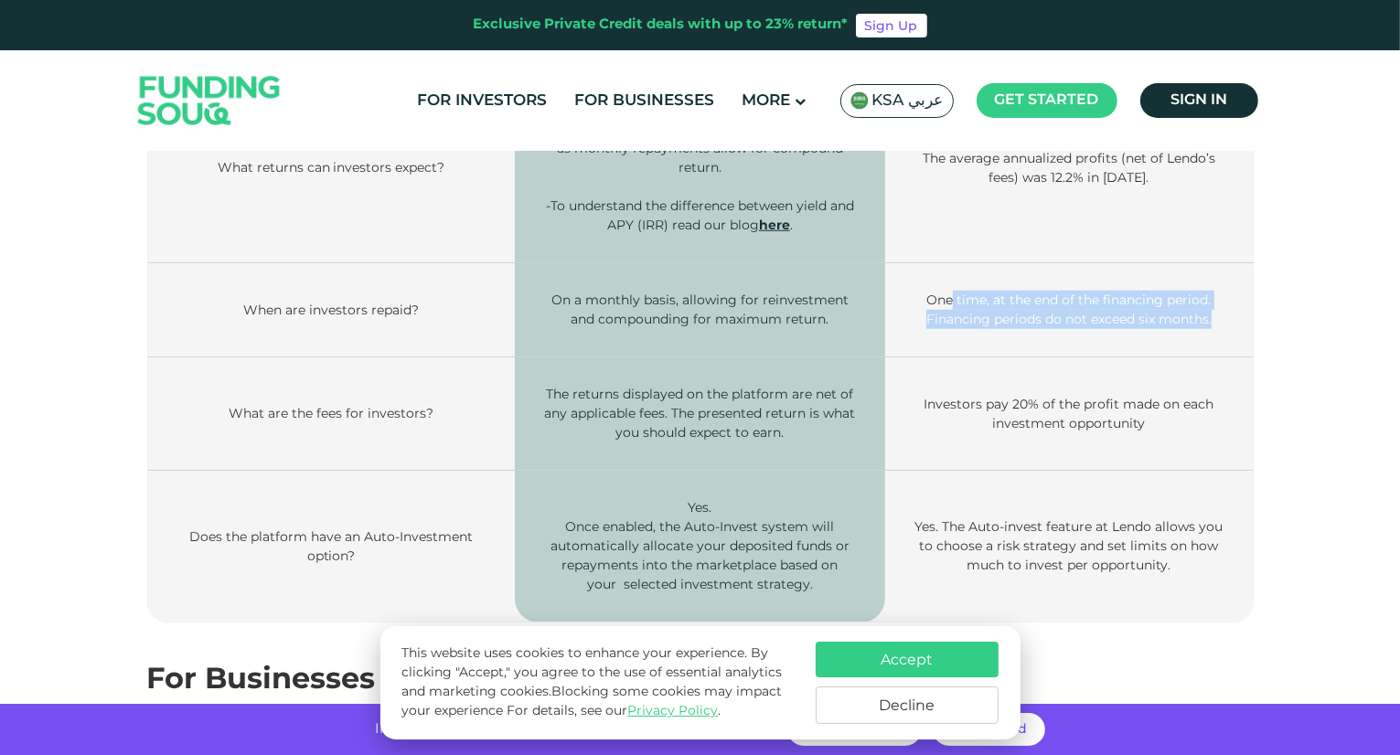
drag, startPoint x: 953, startPoint y: 240, endPoint x: 1244, endPoint y: 253, distance: 291.1
click at [1244, 263] on td "One time, at the end of the financing period. Financing periods do not exceed s…" at bounding box center [1069, 310] width 368 height 94
drag, startPoint x: 1234, startPoint y: 261, endPoint x: 921, endPoint y: 245, distance: 314.0
click at [921, 263] on td "One time, at the end of the financing period. Financing periods do not exceed s…" at bounding box center [1069, 310] width 368 height 94
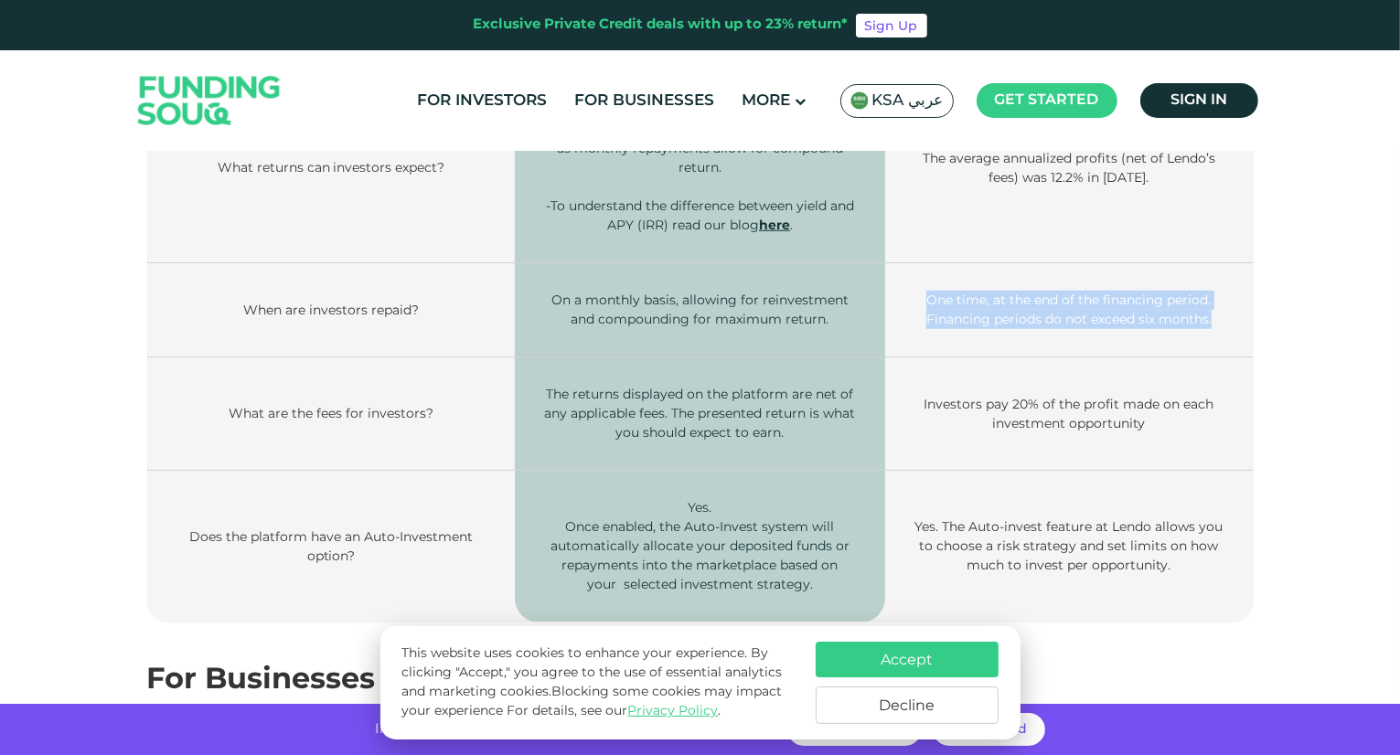
click at [921, 263] on td "One time, at the end of the financing period. Financing periods do not exceed s…" at bounding box center [1069, 310] width 368 height 94
drag, startPoint x: 921, startPoint y: 245, endPoint x: 1197, endPoint y: 258, distance: 276.4
click at [1197, 263] on td "One time, at the end of the financing period. Financing periods do not exceed s…" at bounding box center [1069, 310] width 368 height 94
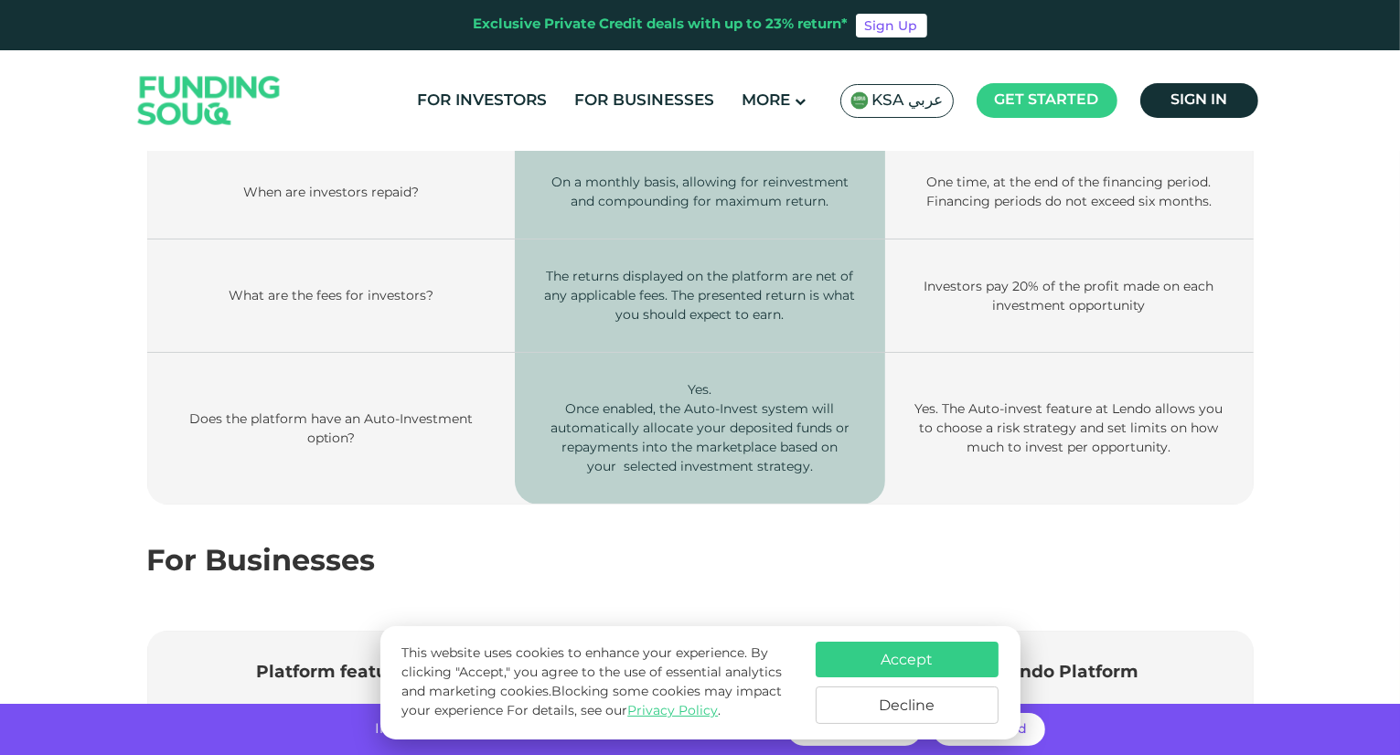
scroll to position [1733, 0]
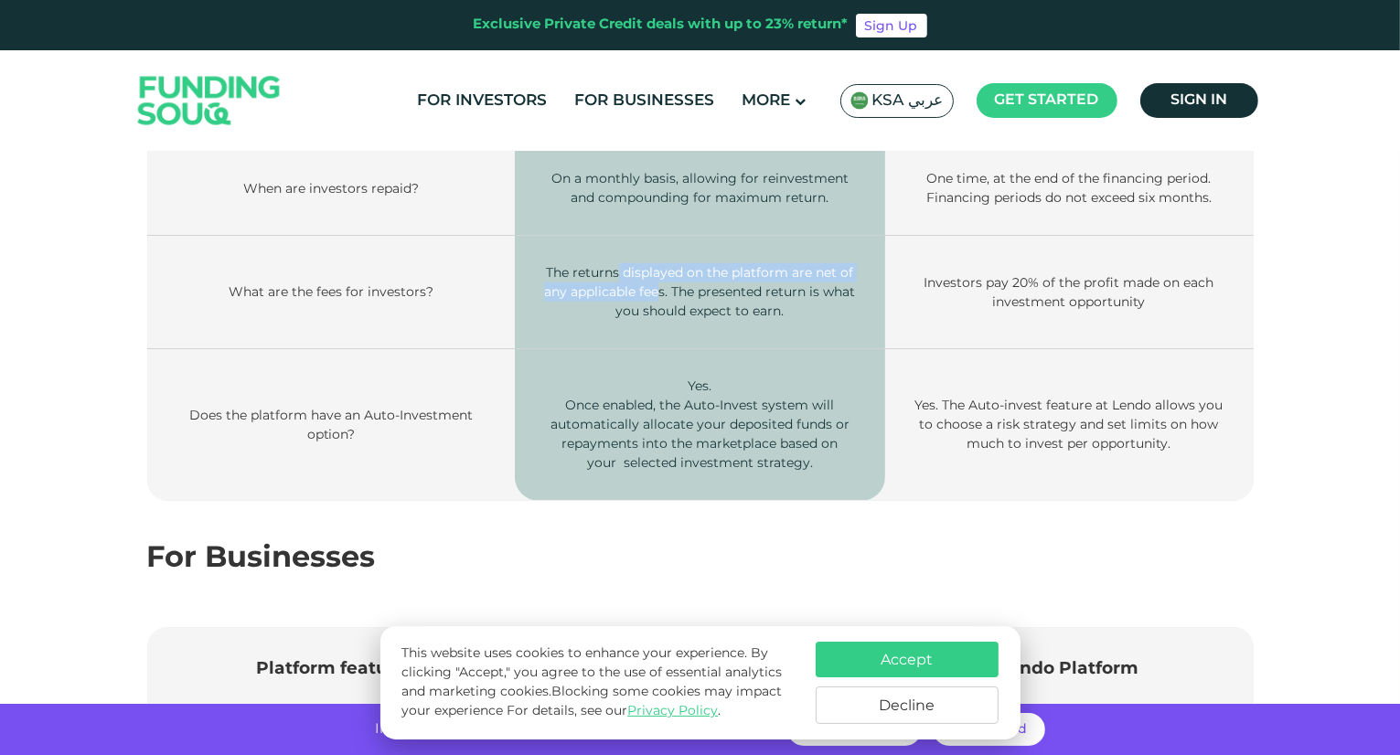
drag, startPoint x: 618, startPoint y: 211, endPoint x: 658, endPoint y: 231, distance: 45.0
click at [658, 264] on span "The returns displayed on the platform are net of any applicable fees. The prese…" at bounding box center [699, 291] width 311 height 55
drag, startPoint x: 677, startPoint y: 231, endPoint x: 758, endPoint y: 271, distance: 90.4
click at [758, 271] on td "The returns displayed on the platform are net of any applicable fees. The prese…" at bounding box center [700, 292] width 371 height 113
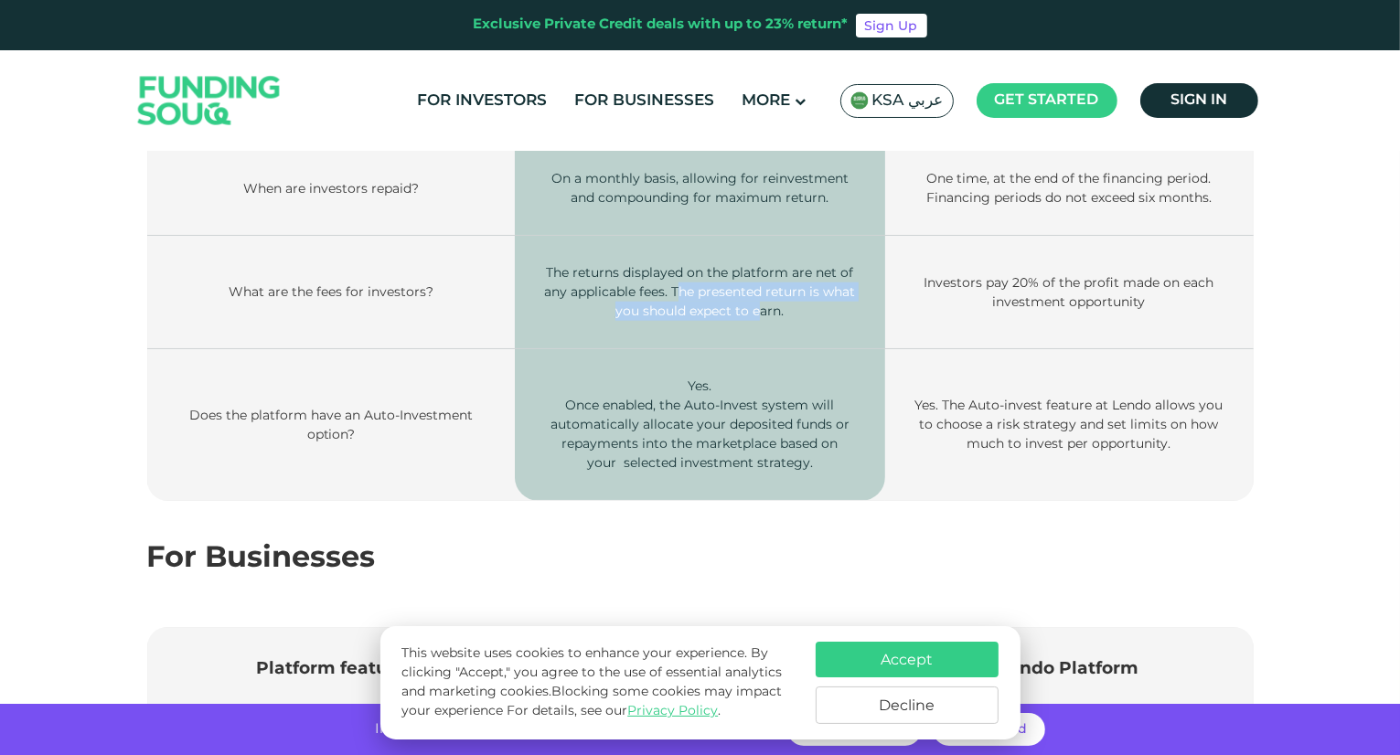
click at [758, 271] on td "The returns displayed on the platform are net of any applicable fees. The prese…" at bounding box center [700, 292] width 371 height 113
drag, startPoint x: 995, startPoint y: 223, endPoint x: 1138, endPoint y: 224, distance: 142.6
click at [1138, 236] on td "Investors pay 20% of the profit made on each investment opportunity" at bounding box center [1069, 292] width 368 height 113
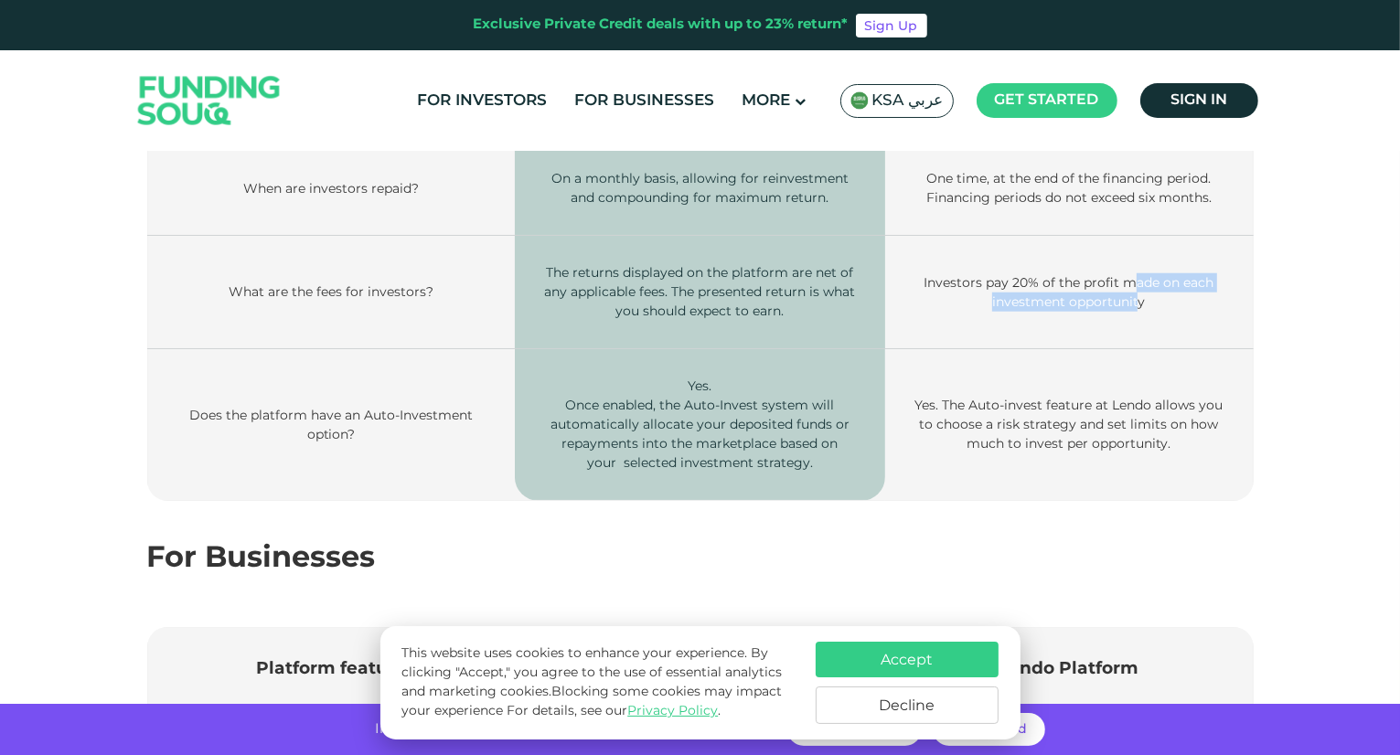
drag, startPoint x: 1138, startPoint y: 224, endPoint x: 1137, endPoint y: 250, distance: 25.6
click at [1137, 250] on td "Investors pay 20% of the profit made on each investment opportunity" at bounding box center [1069, 292] width 368 height 113
drag, startPoint x: 822, startPoint y: 239, endPoint x: 686, endPoint y: 232, distance: 136.4
click at [686, 264] on span "The returns displayed on the platform are net of any applicable fees. The prese…" at bounding box center [699, 291] width 311 height 55
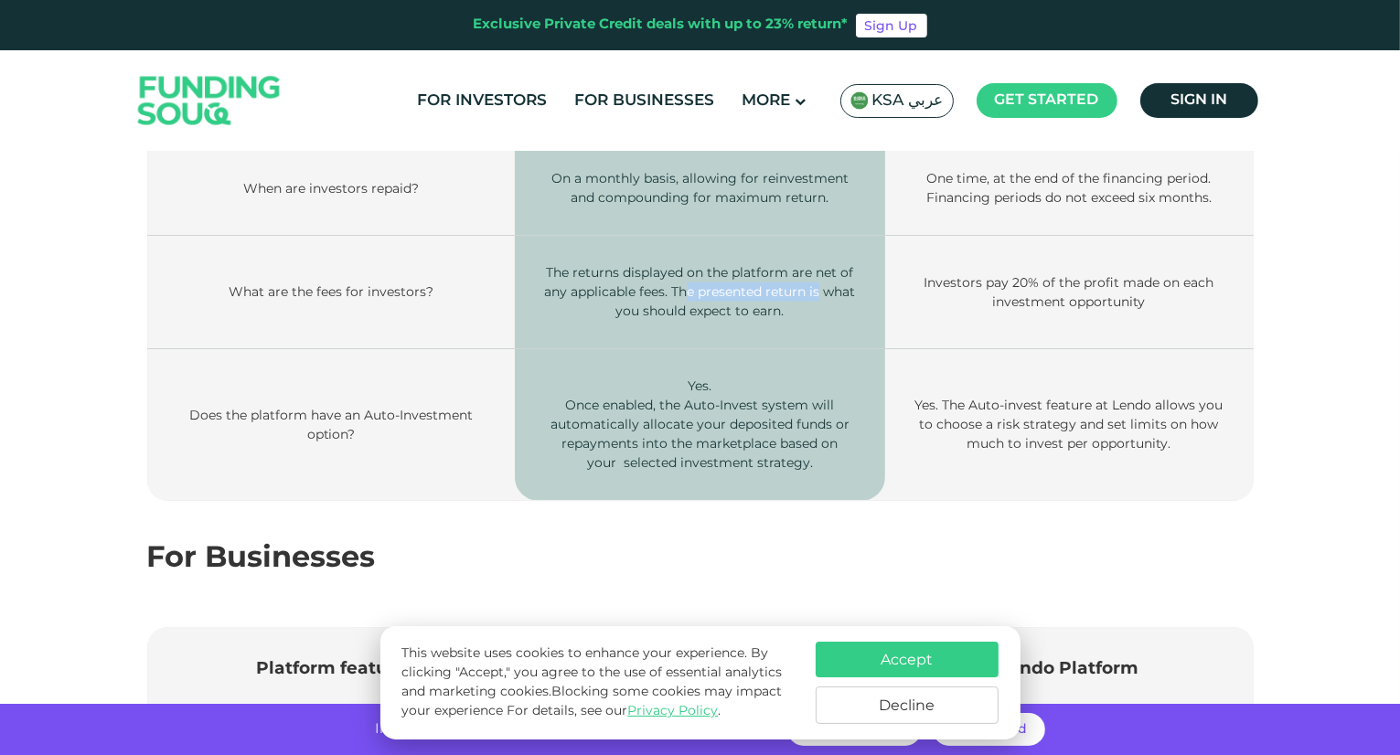
click at [686, 264] on span "The returns displayed on the platform are net of any applicable fees. The prese…" at bounding box center [699, 291] width 311 height 55
drag, startPoint x: 671, startPoint y: 231, endPoint x: 802, endPoint y: 257, distance: 133.2
click at [802, 257] on td "The returns displayed on the platform are net of any applicable fees. The prese…" at bounding box center [700, 292] width 371 height 113
drag, startPoint x: 607, startPoint y: 219, endPoint x: 689, endPoint y: 234, distance: 82.9
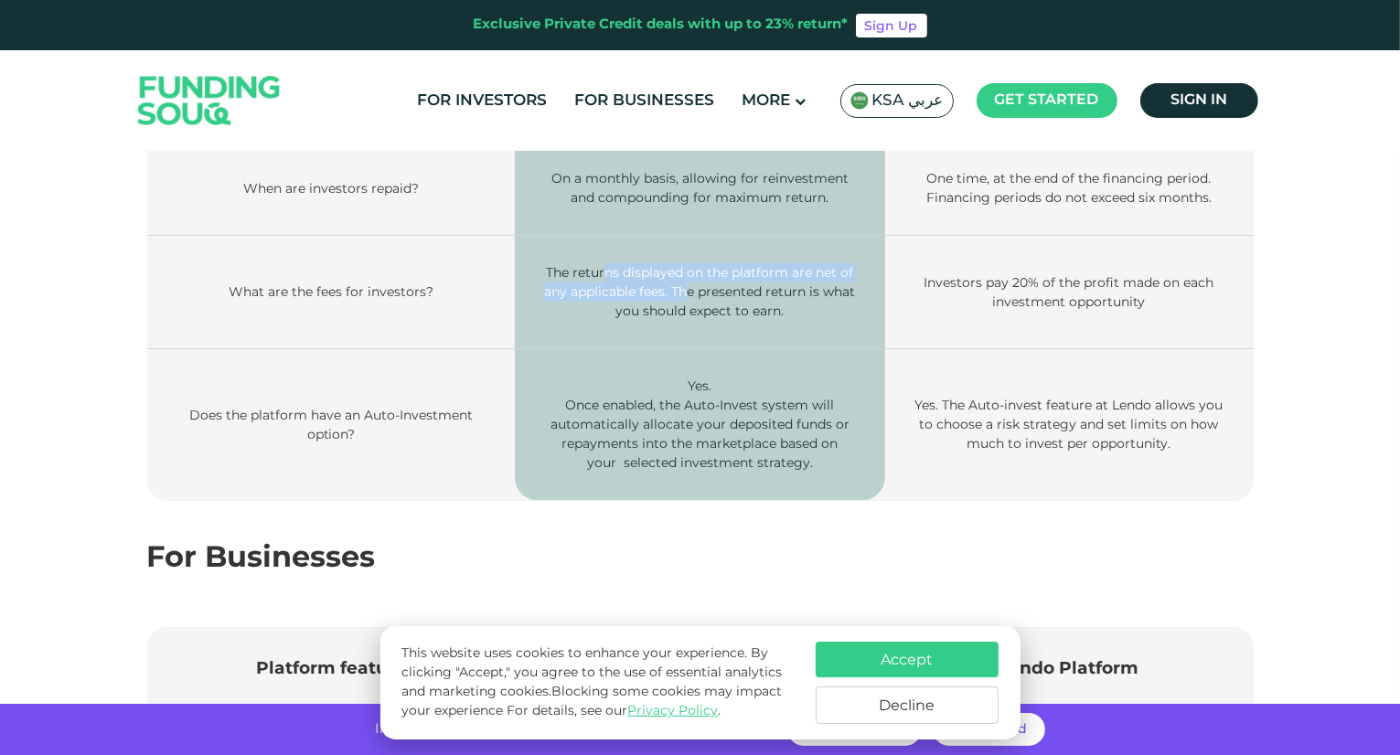
click at [689, 264] on span "The returns displayed on the platform are net of any applicable fees. The prese…" at bounding box center [699, 291] width 311 height 55
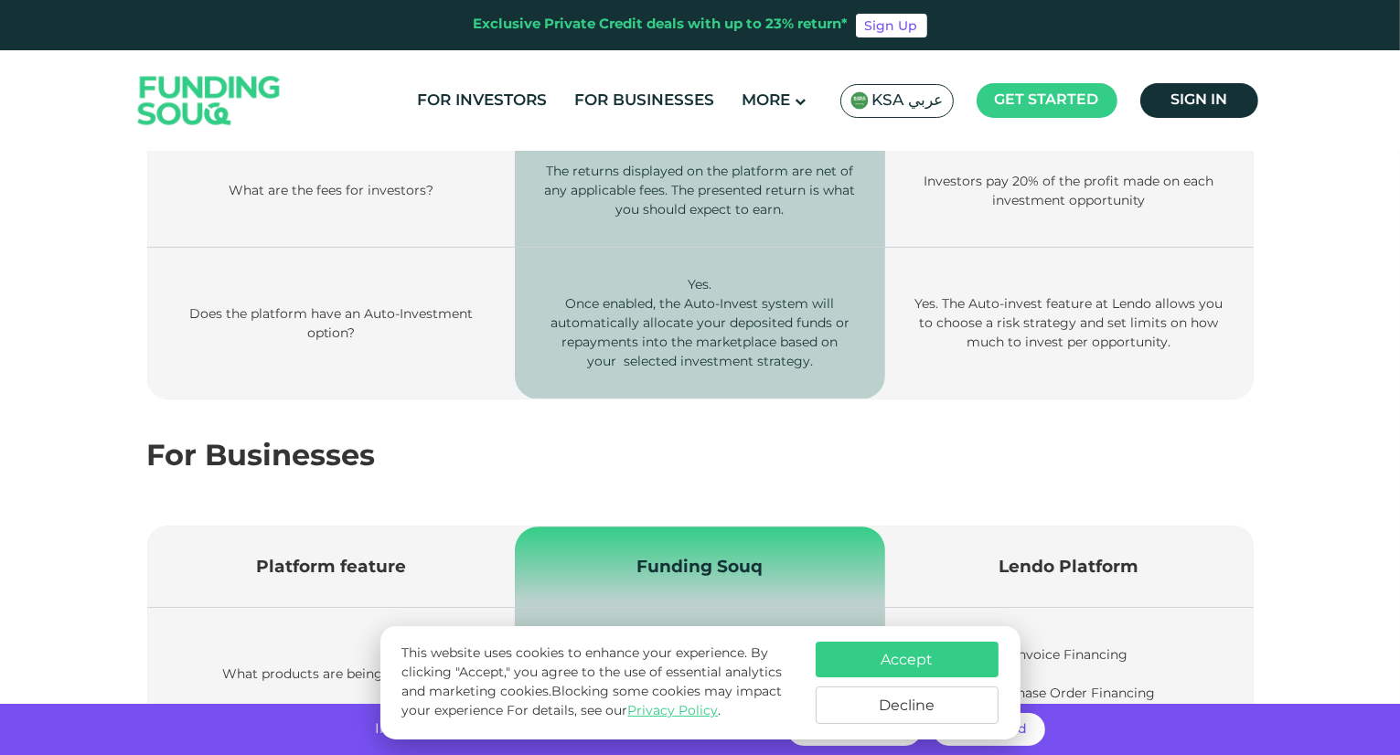
scroll to position [1835, 0]
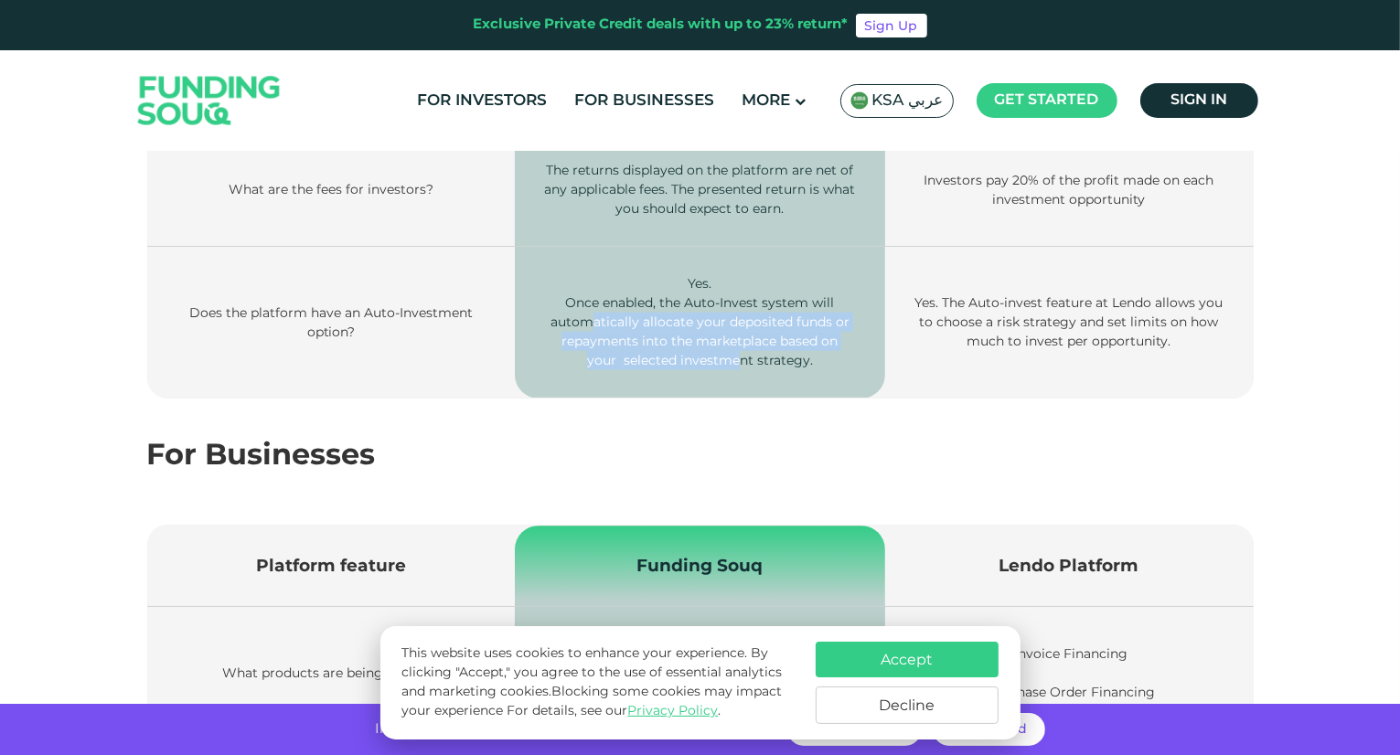
drag, startPoint x: 595, startPoint y: 256, endPoint x: 742, endPoint y: 312, distance: 157.4
click at [742, 312] on td "Yes. Once enabled, the Auto-Invest system will automatically allocate your depo…" at bounding box center [700, 323] width 371 height 152
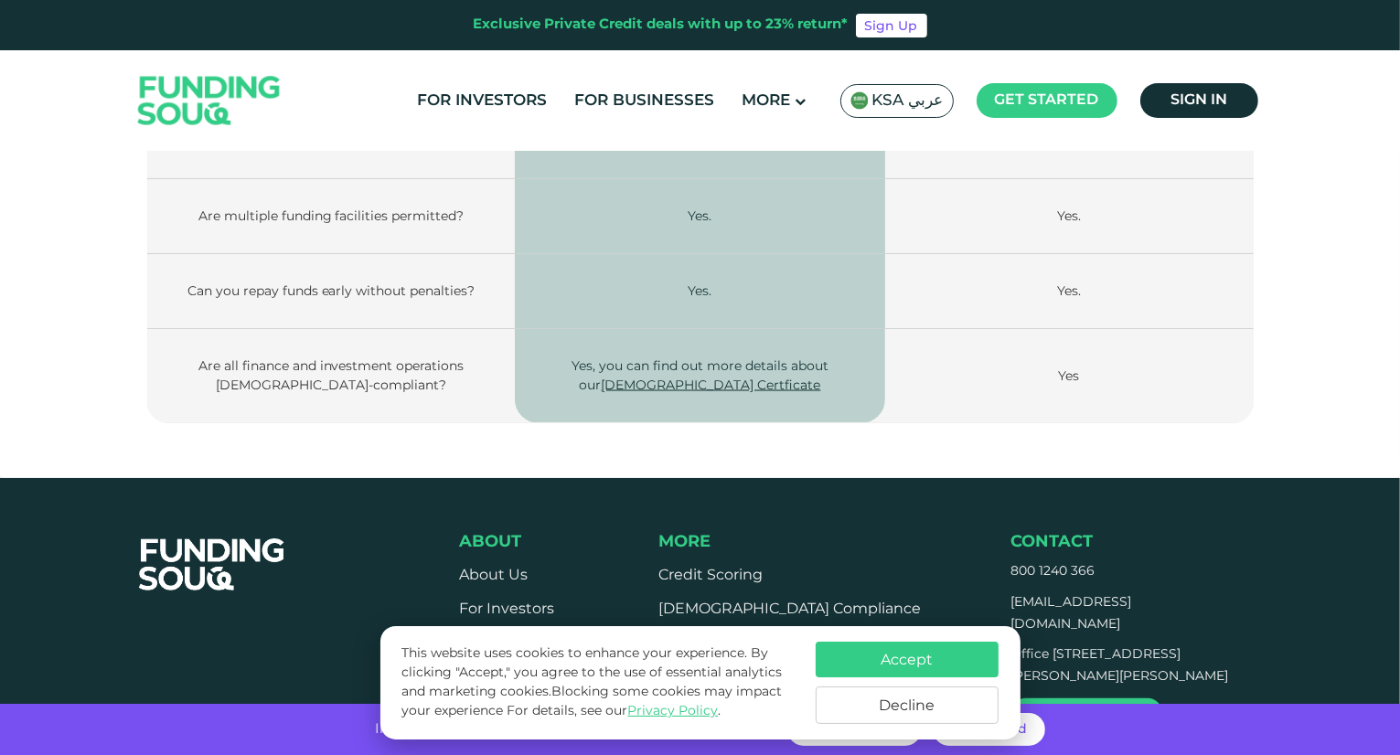
scroll to position [3041, 0]
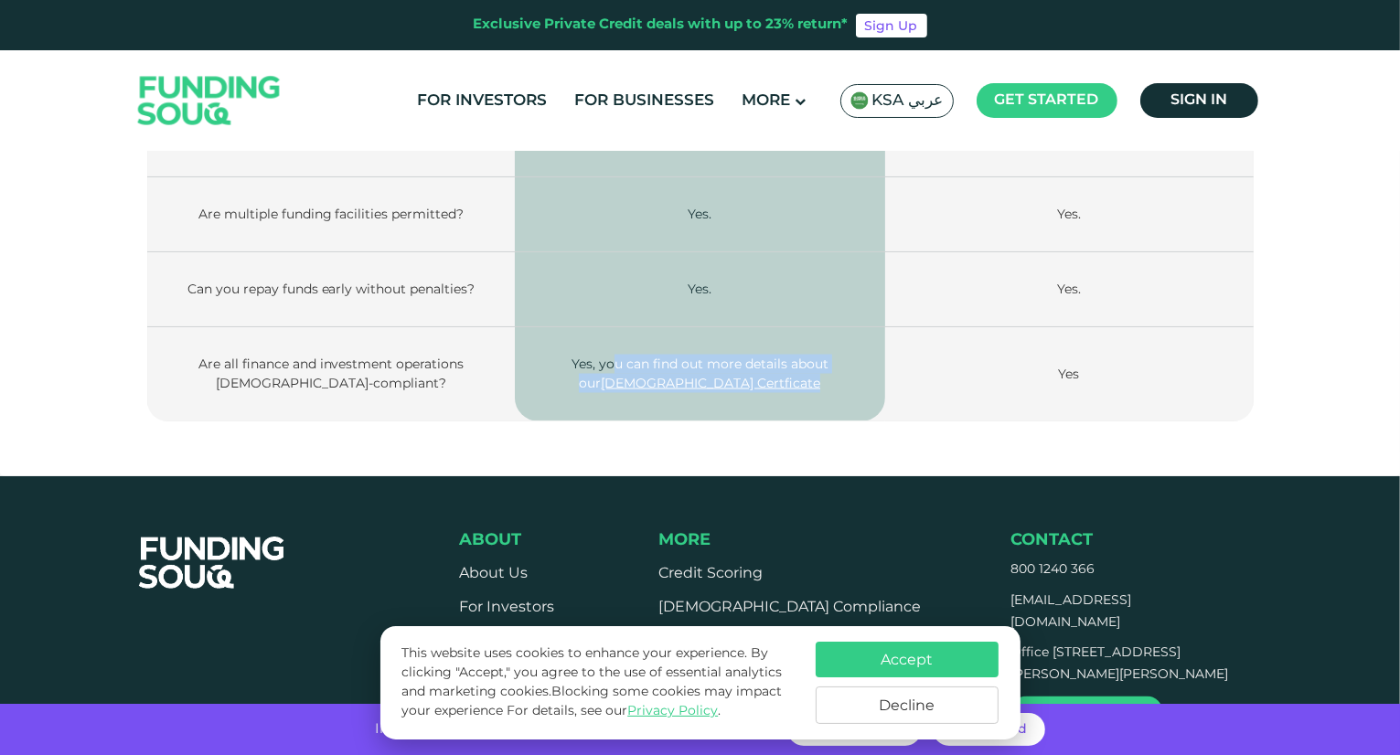
drag, startPoint x: 601, startPoint y: 302, endPoint x: 899, endPoint y: 294, distance: 298.2
click at [899, 327] on tr "Are all finance and investment operations sharia-compliant? Yes, you can find o…" at bounding box center [700, 374] width 1106 height 94
click at [899, 327] on td "Yes" at bounding box center [1069, 374] width 368 height 94
drag, startPoint x: 797, startPoint y: 304, endPoint x: 628, endPoint y: 302, distance: 169.2
click at [628, 356] on span "Yes, you can find out more details about our Shariah Certficate" at bounding box center [699, 374] width 257 height 36
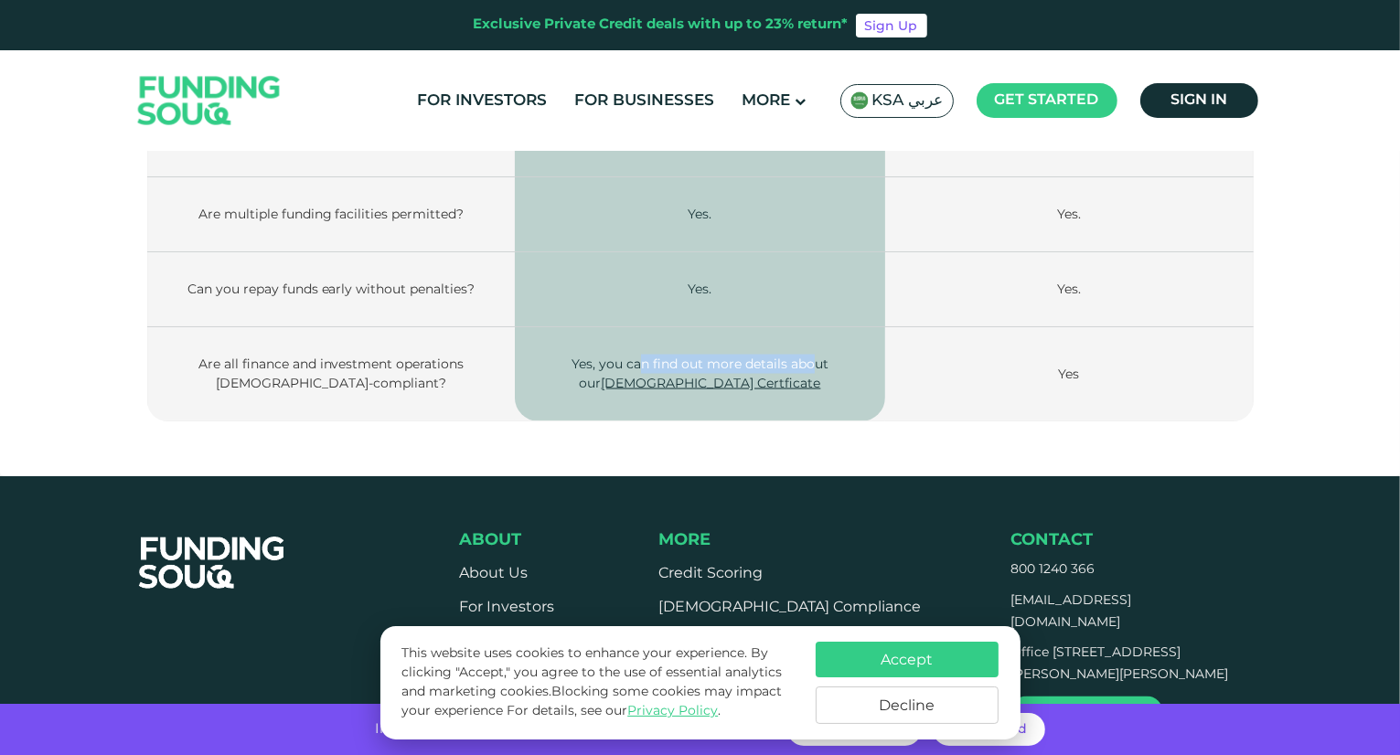
click at [628, 356] on span "Yes, you can find out more details about our Shariah Certficate" at bounding box center [699, 374] width 257 height 36
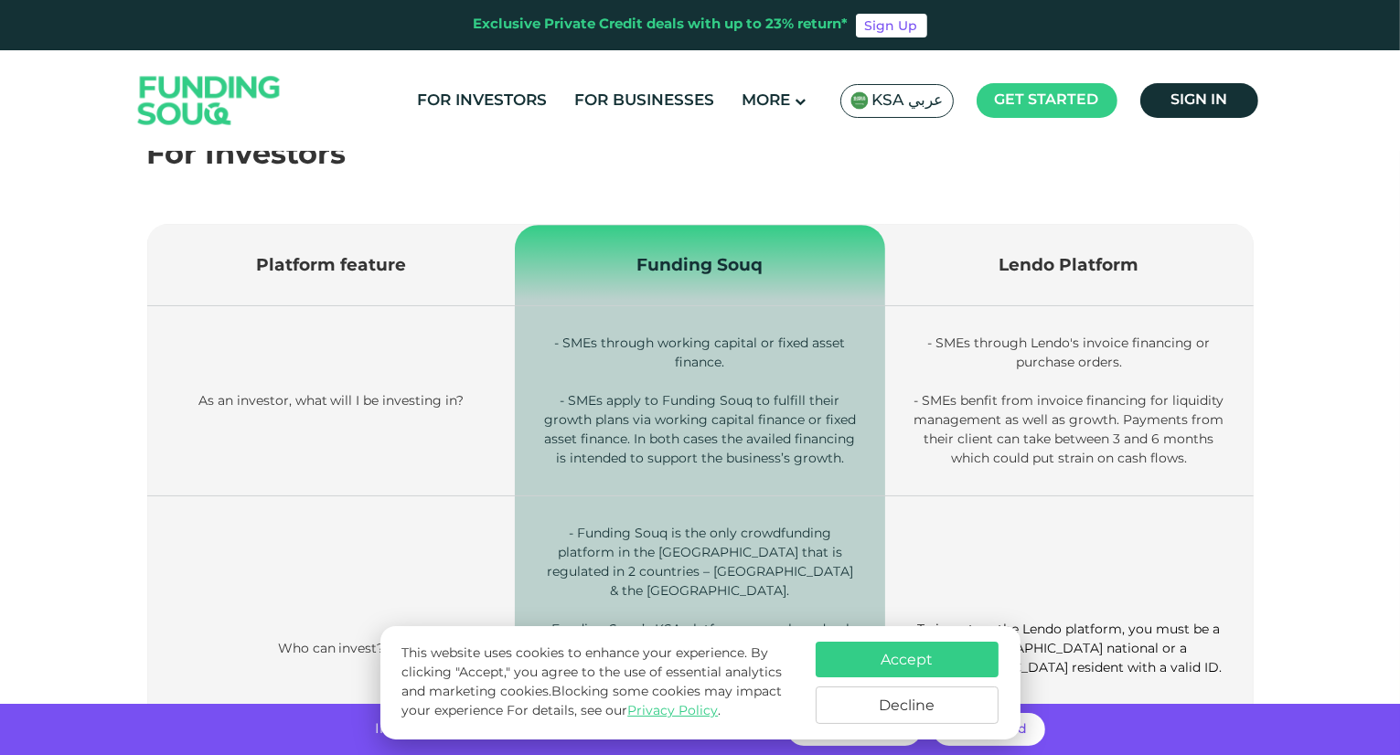
scroll to position [0, 0]
